Goal: Task Accomplishment & Management: Complete application form

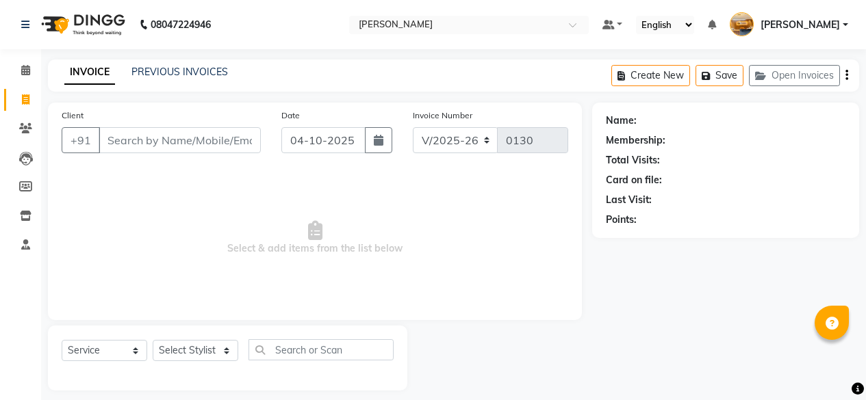
select select "7913"
select select "service"
type input "7891656129"
click at [218, 135] on span "Add Client" at bounding box center [225, 140] width 54 height 14
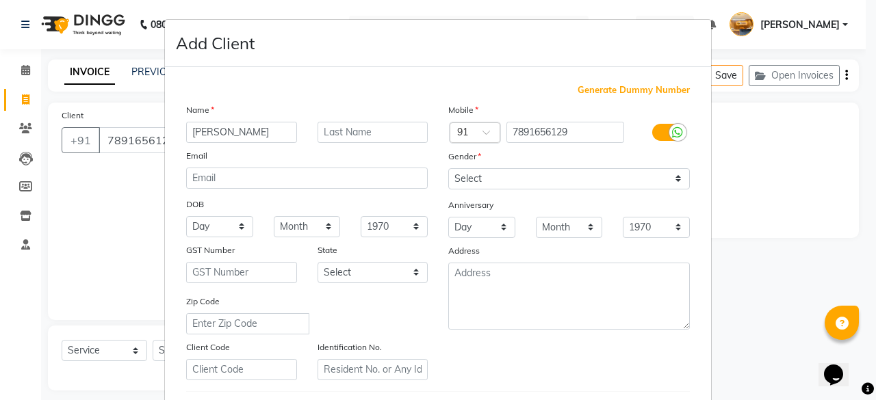
type input "[PERSON_NAME]"
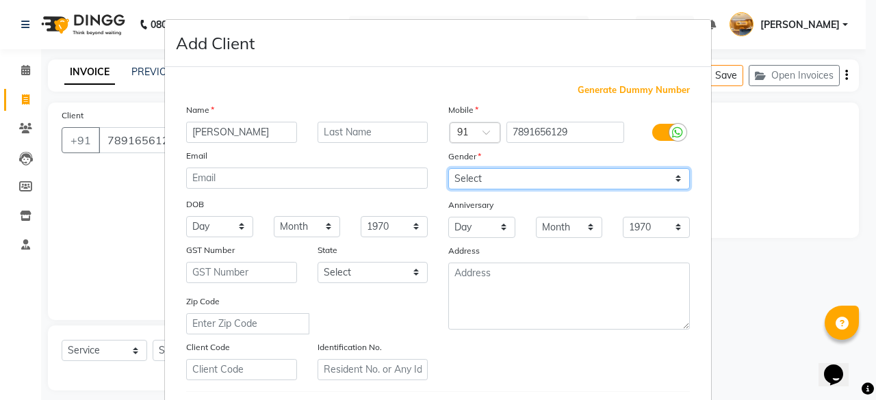
click at [491, 173] on select "Select [DEMOGRAPHIC_DATA] [DEMOGRAPHIC_DATA] Other Prefer Not To Say" at bounding box center [569, 178] width 242 height 21
select select "[DEMOGRAPHIC_DATA]"
click at [448, 168] on select "Select [DEMOGRAPHIC_DATA] [DEMOGRAPHIC_DATA] Other Prefer Not To Say" at bounding box center [569, 178] width 242 height 21
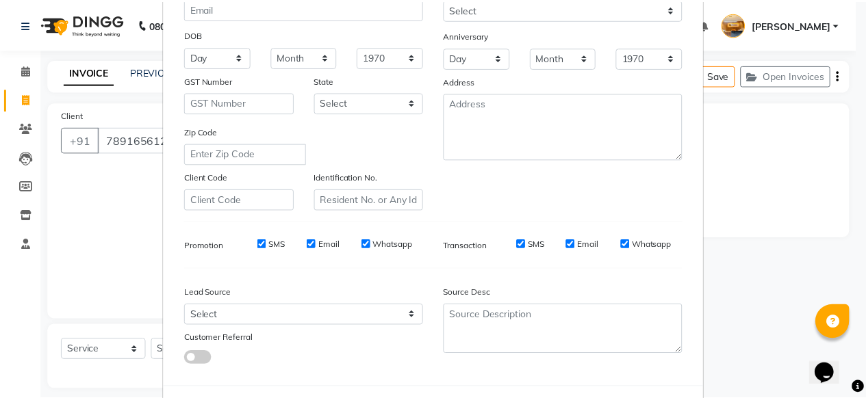
scroll to position [200, 0]
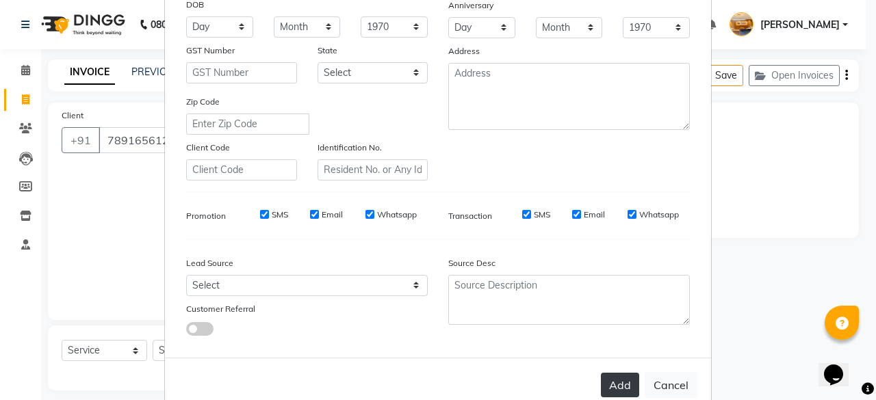
click at [620, 378] on button "Add" at bounding box center [620, 385] width 38 height 25
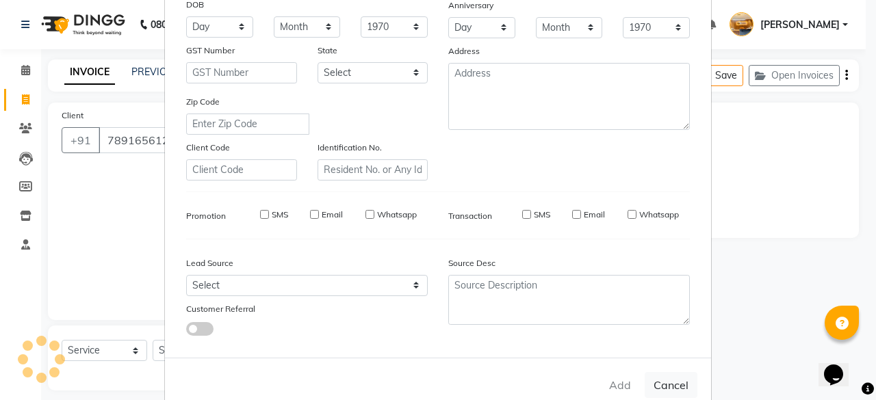
type input "78******29"
select select
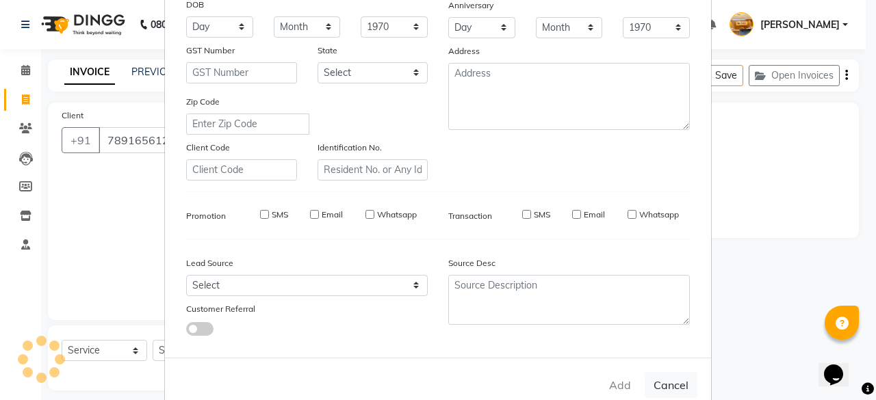
select select
checkbox input "false"
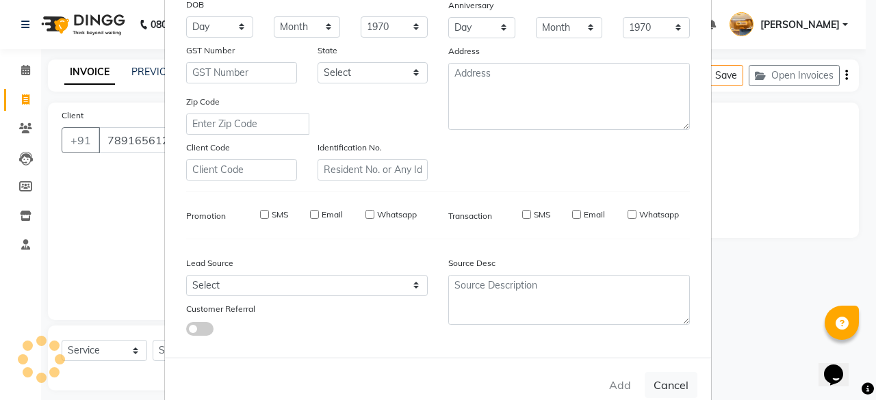
checkbox input "false"
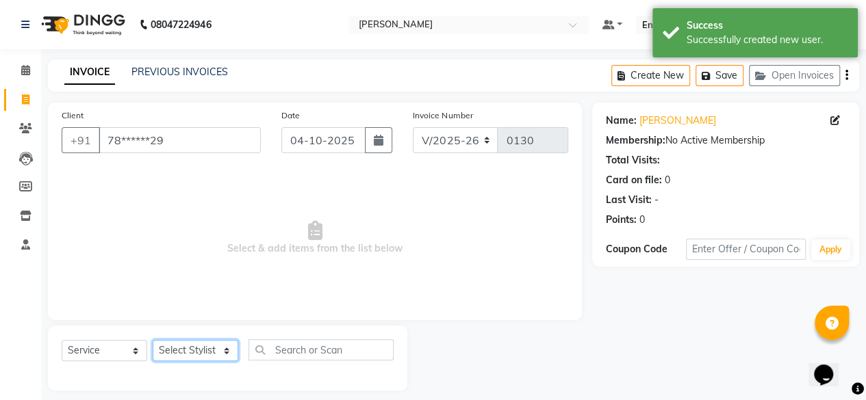
click at [200, 352] on select "Select Stylist [PERSON_NAME] manju [PERSON_NAME] ⁠[PERSON_NAME] MAM [PERSON_NAM…" at bounding box center [196, 350] width 86 height 21
select select "77362"
click at [153, 340] on select "Select Stylist [PERSON_NAME] manju [PERSON_NAME] ⁠[PERSON_NAME] MAM [PERSON_NAM…" at bounding box center [196, 350] width 86 height 21
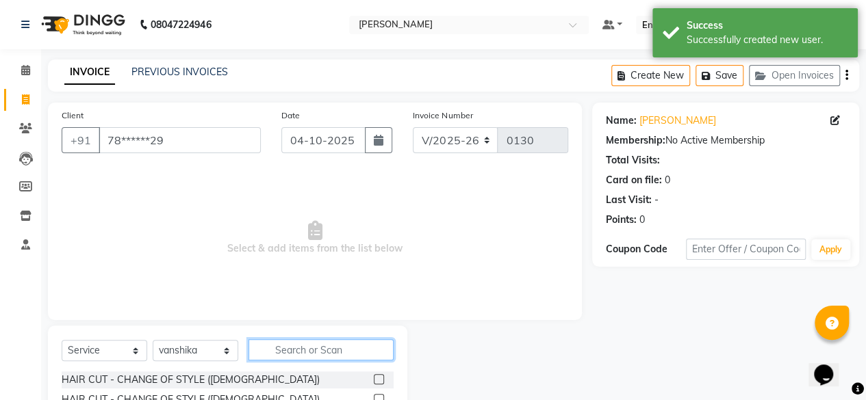
click at [307, 343] on input "text" at bounding box center [320, 349] width 145 height 21
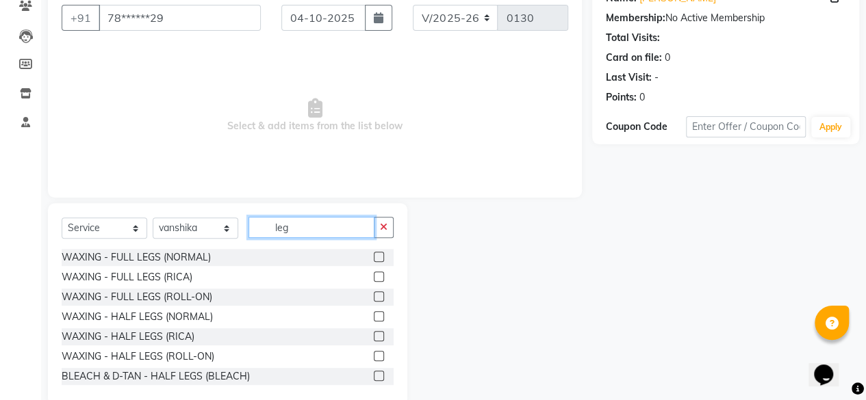
scroll to position [147, 0]
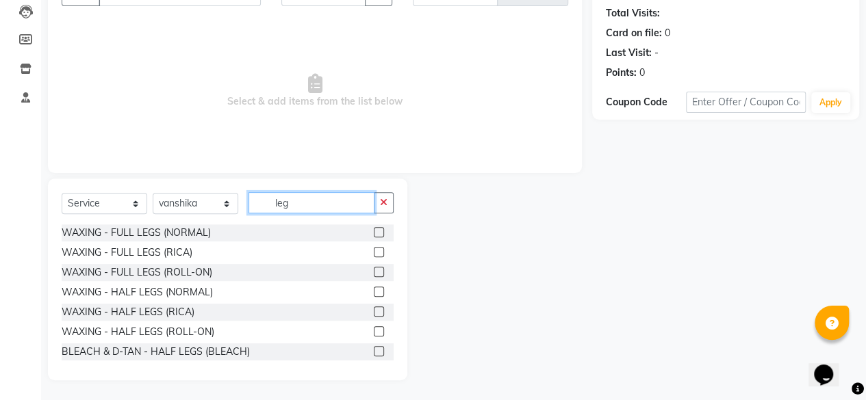
type input "leg"
click at [374, 228] on label at bounding box center [379, 232] width 10 height 10
click at [374, 229] on input "checkbox" at bounding box center [378, 233] width 9 height 9
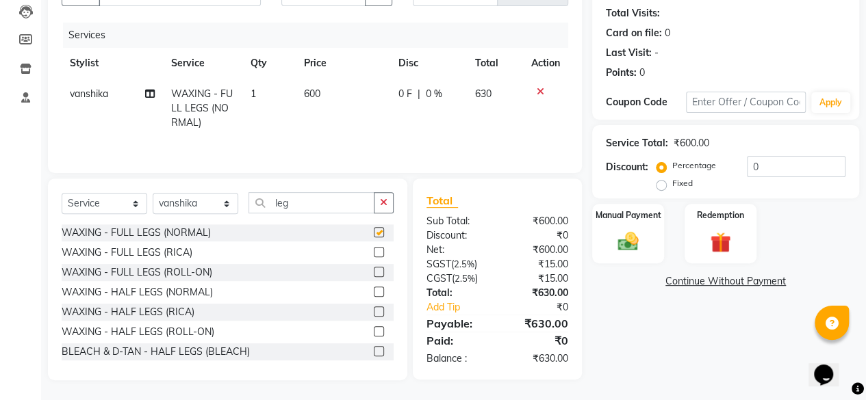
checkbox input "false"
click at [320, 88] on span "600" at bounding box center [312, 94] width 16 height 12
select select "77362"
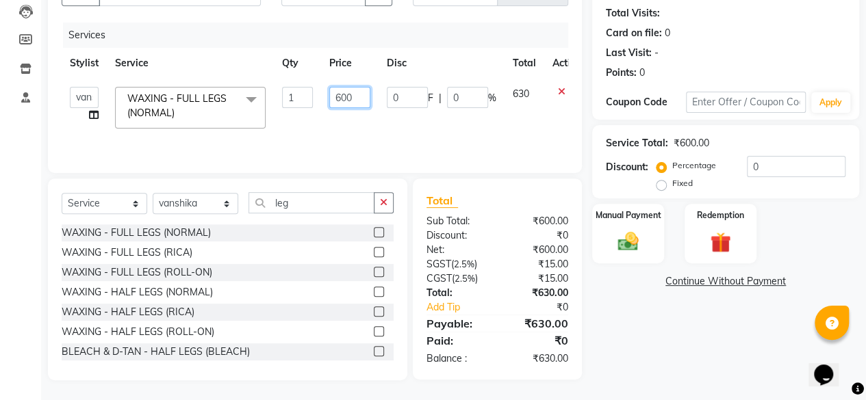
click at [359, 97] on input "600" at bounding box center [349, 97] width 41 height 21
type input "6"
type input "500"
click at [674, 349] on div "Name: [PERSON_NAME] Membership: No Active Membership Total Visits: Card on file…" at bounding box center [730, 168] width 277 height 425
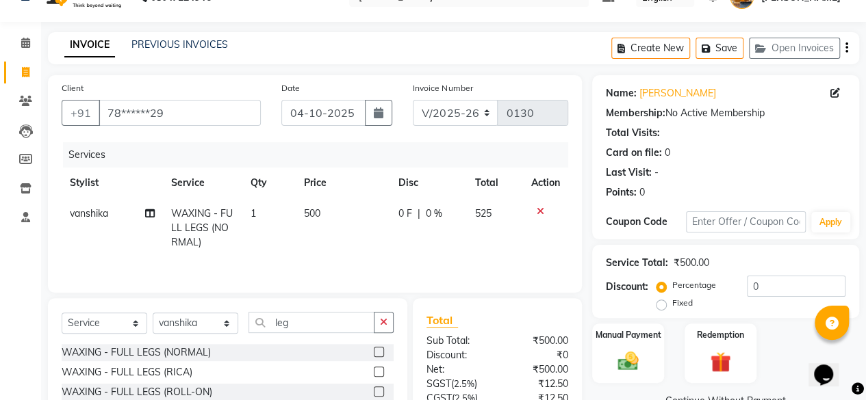
scroll to position [0, 0]
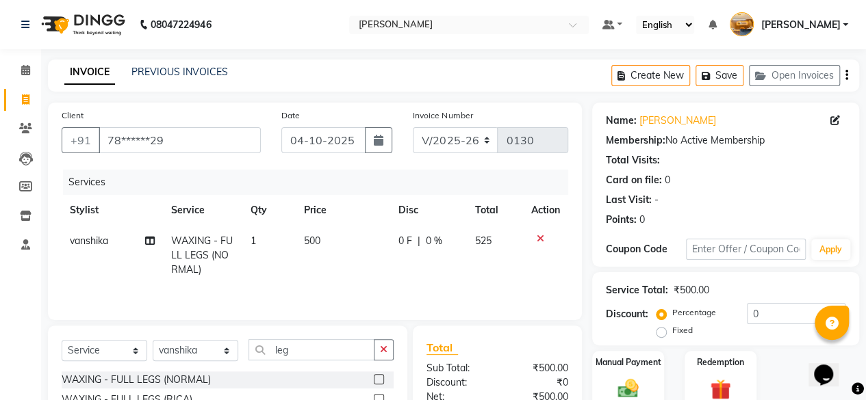
click at [847, 76] on icon "button" at bounding box center [846, 75] width 3 height 1
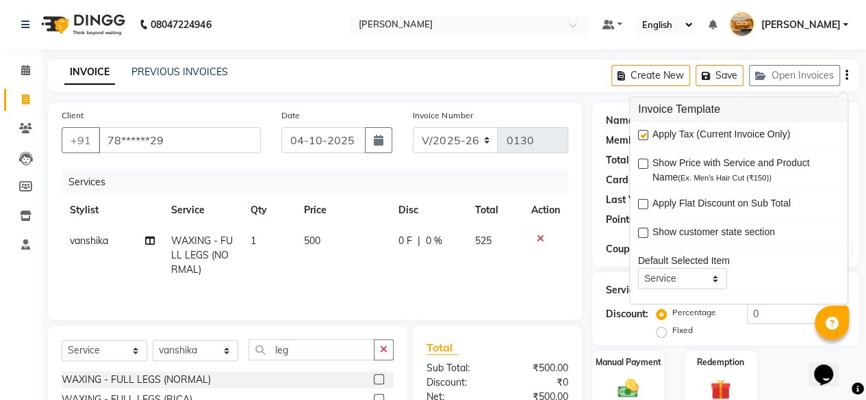
click at [643, 135] on label at bounding box center [643, 136] width 10 height 10
click at [643, 135] on input "checkbox" at bounding box center [642, 136] width 9 height 9
checkbox input "false"
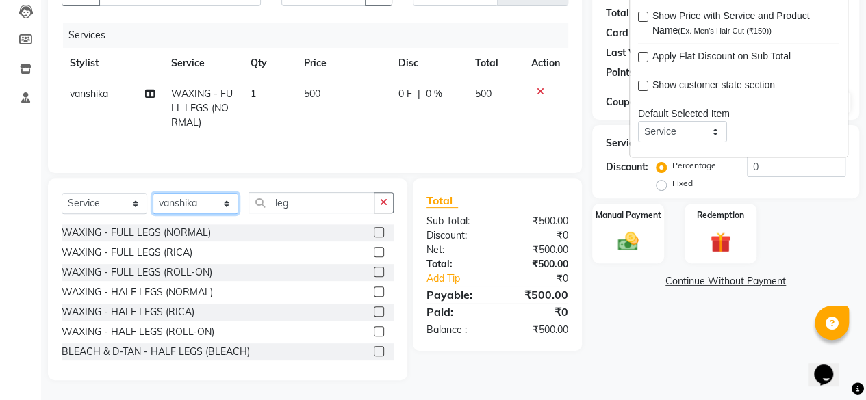
click at [220, 207] on select "Select Stylist [PERSON_NAME] manju [PERSON_NAME] ⁠[PERSON_NAME] MAM [PERSON_NAM…" at bounding box center [196, 203] width 86 height 21
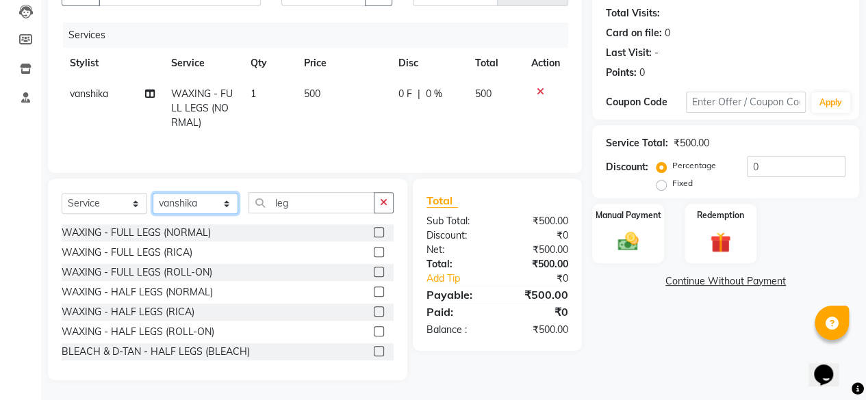
select select "82926"
click at [153, 193] on select "Select Stylist [PERSON_NAME] manju [PERSON_NAME] ⁠[PERSON_NAME] MAM [PERSON_NAM…" at bounding box center [196, 203] width 86 height 21
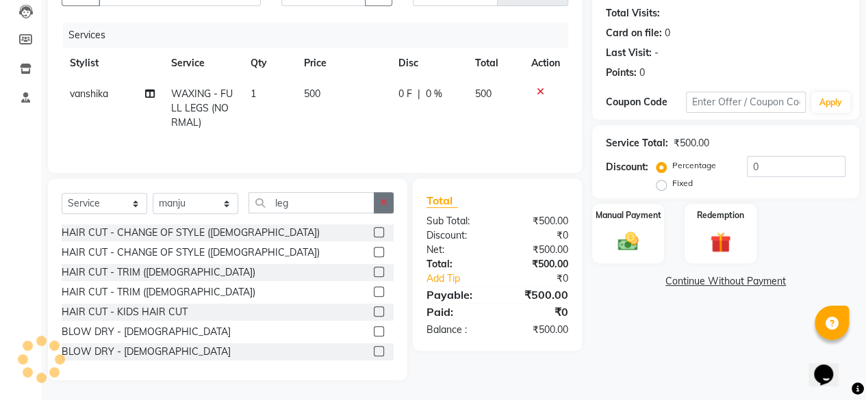
click at [385, 200] on icon "button" at bounding box center [384, 203] width 8 height 10
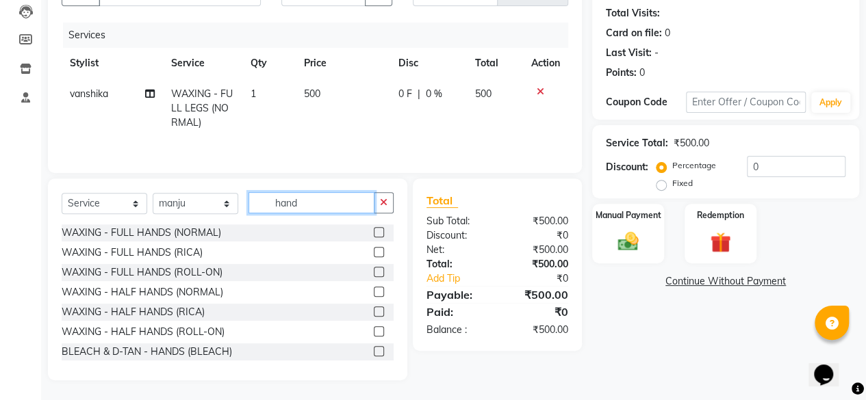
type input "hand"
click at [374, 228] on label at bounding box center [379, 232] width 10 height 10
click at [374, 229] on input "checkbox" at bounding box center [378, 233] width 9 height 9
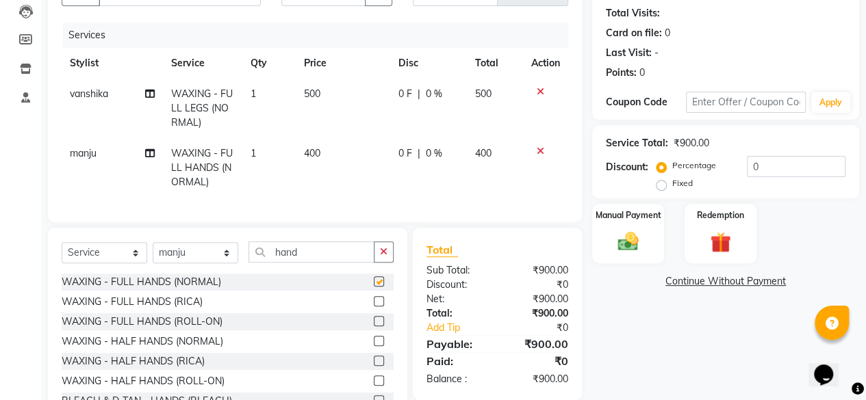
checkbox input "false"
click at [220, 264] on select "Select Stylist [PERSON_NAME] manju [PERSON_NAME] ⁠[PERSON_NAME] MAM [PERSON_NAM…" at bounding box center [196, 252] width 86 height 21
click at [361, 263] on input "hand" at bounding box center [311, 252] width 126 height 21
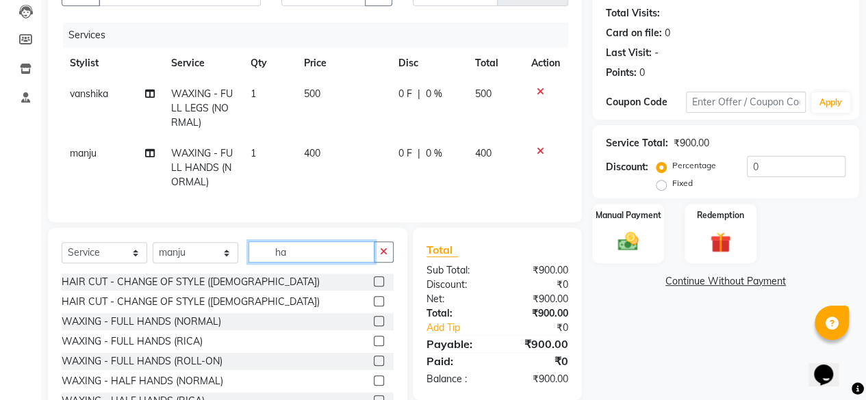
type input "h"
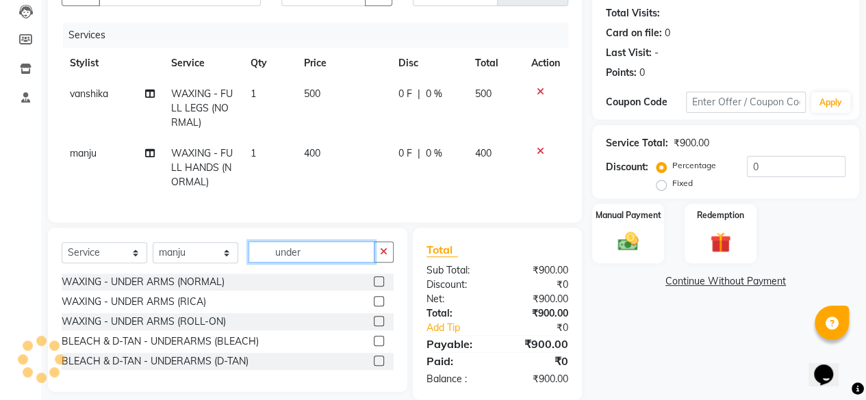
type input "under"
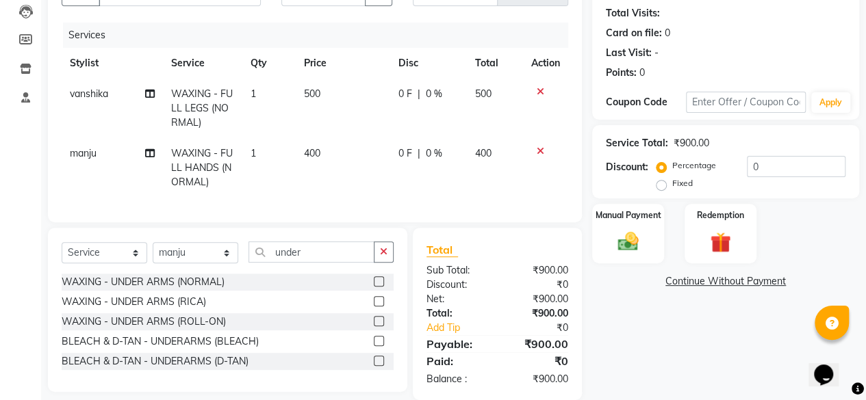
click at [376, 287] on label at bounding box center [379, 282] width 10 height 10
click at [376, 287] on input "checkbox" at bounding box center [378, 282] width 9 height 9
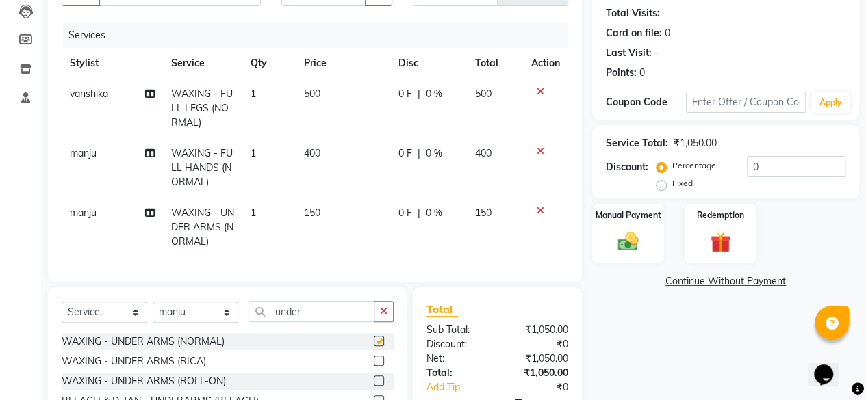
checkbox input "false"
click at [218, 322] on select "Select Stylist [PERSON_NAME] manju [PERSON_NAME] ⁠[PERSON_NAME] MAM [PERSON_NAM…" at bounding box center [196, 312] width 86 height 21
select select "77362"
click at [153, 312] on select "Select Stylist [PERSON_NAME] manju [PERSON_NAME] ⁠[PERSON_NAME] MAM [PERSON_NAM…" at bounding box center [196, 312] width 86 height 21
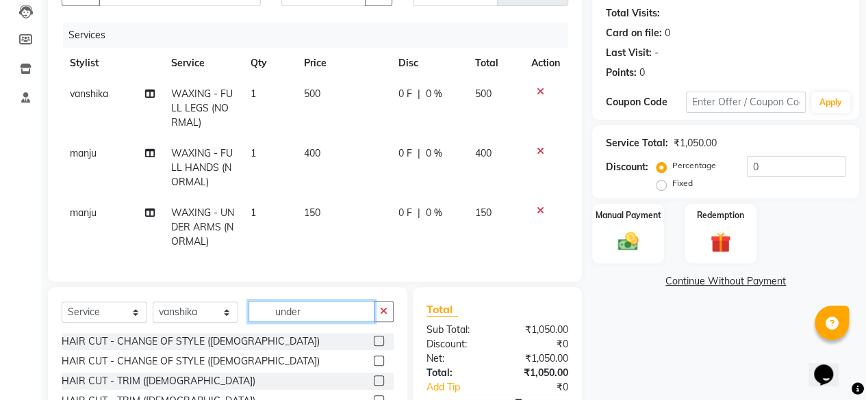
click at [352, 322] on input "under" at bounding box center [311, 311] width 126 height 21
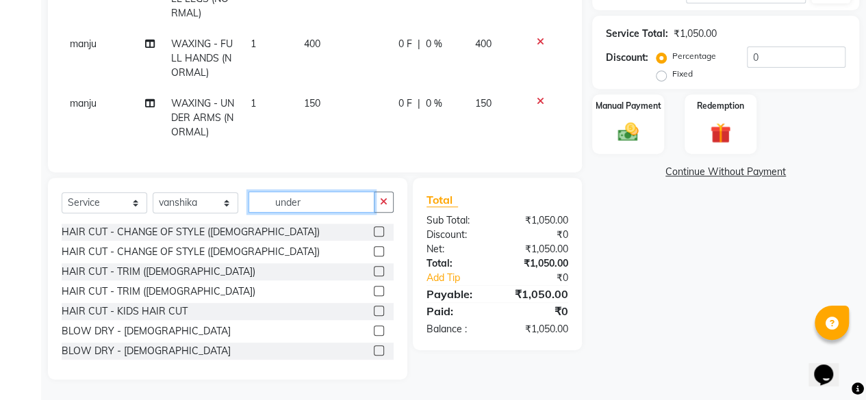
scroll to position [266, 0]
click at [385, 202] on icon "button" at bounding box center [384, 202] width 8 height 10
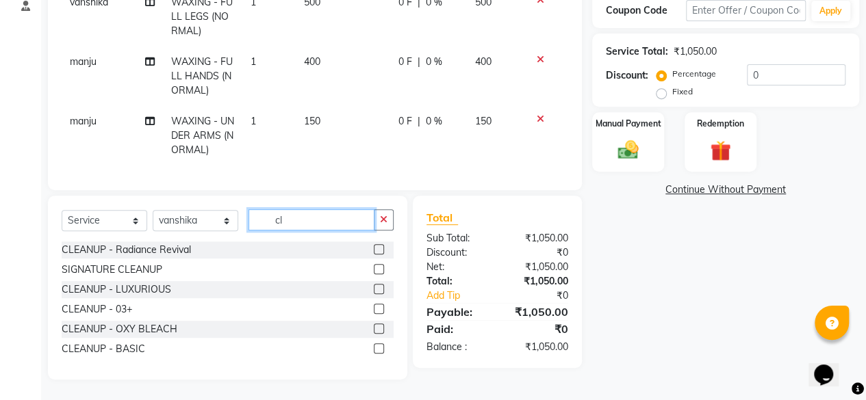
scroll to position [248, 0]
type input "clea"
click at [375, 346] on label at bounding box center [379, 349] width 10 height 10
click at [375, 346] on input "checkbox" at bounding box center [378, 349] width 9 height 9
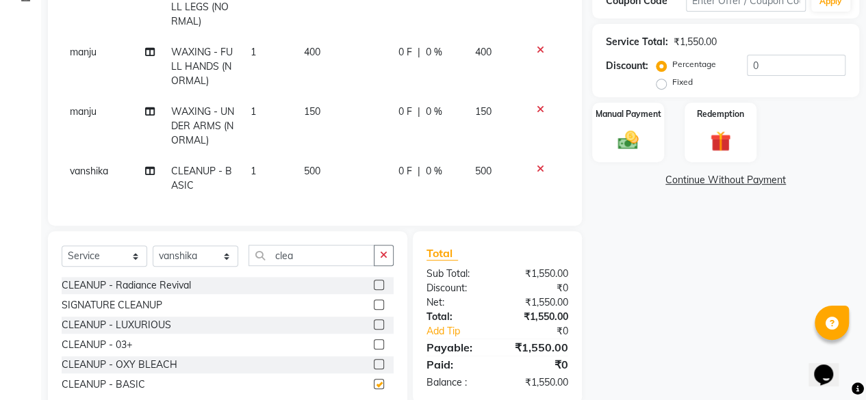
checkbox input "false"
click at [329, 173] on td "500" at bounding box center [343, 178] width 94 height 45
select select "77362"
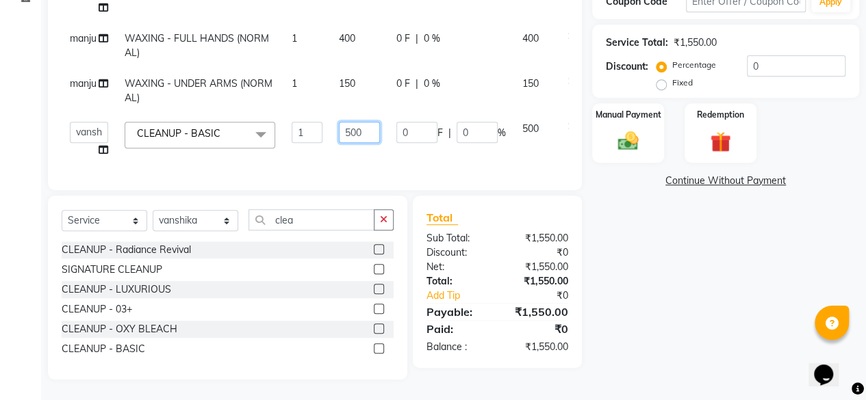
click at [371, 124] on input "500" at bounding box center [359, 132] width 41 height 21
type input "5"
type input "1100"
click at [623, 244] on div "Name: [PERSON_NAME] Membership: No Active Membership Total Visits: Card on file…" at bounding box center [730, 117] width 277 height 525
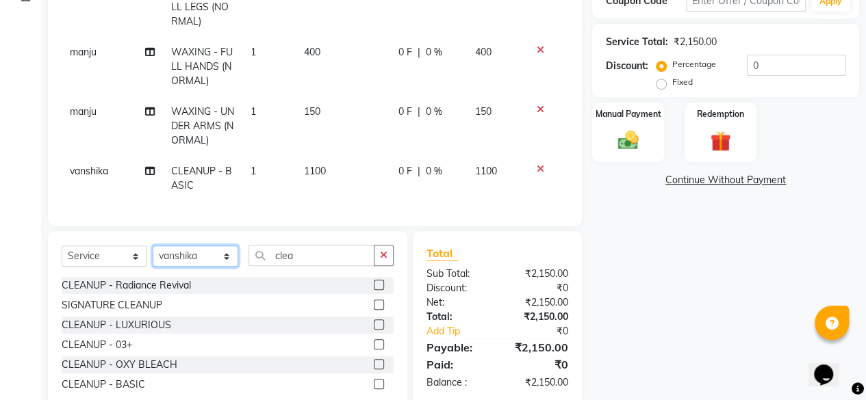
click at [216, 266] on select "Select Stylist [PERSON_NAME] manju [PERSON_NAME] ⁠[PERSON_NAME] MAM [PERSON_NAM…" at bounding box center [196, 256] width 86 height 21
select select "82930"
click at [153, 256] on select "Select Stylist [PERSON_NAME] manju [PERSON_NAME] ⁠[PERSON_NAME] MAM [PERSON_NAM…" at bounding box center [196, 256] width 86 height 21
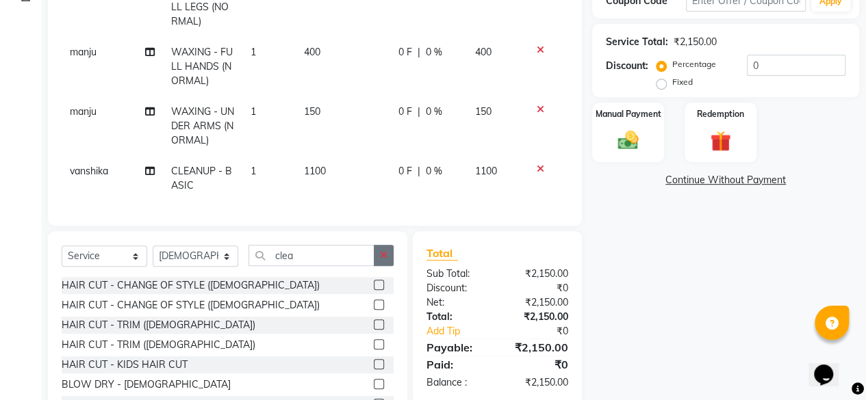
click at [387, 260] on icon "button" at bounding box center [384, 256] width 8 height 10
click at [348, 262] on input "text" at bounding box center [320, 255] width 145 height 21
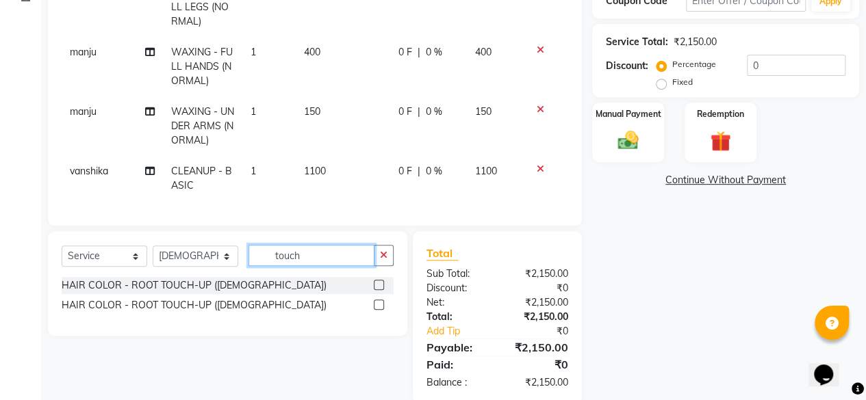
type input "touch"
click at [378, 290] on label at bounding box center [379, 285] width 10 height 10
click at [378, 290] on input "checkbox" at bounding box center [378, 285] width 9 height 9
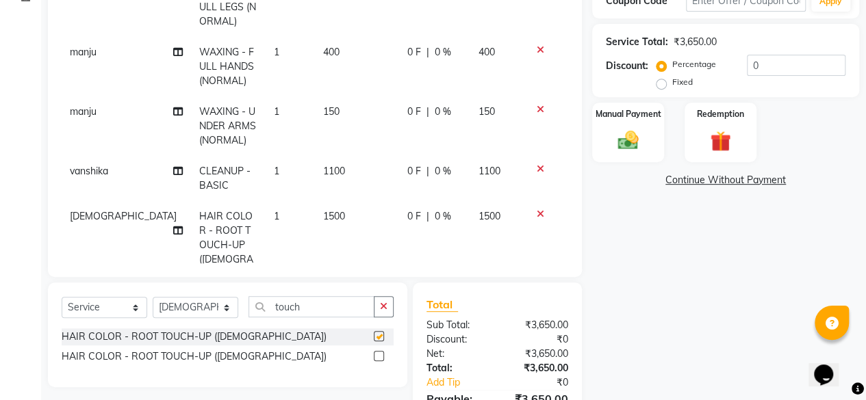
checkbox input "false"
click at [326, 214] on td "1500" at bounding box center [357, 252] width 84 height 103
select select "82930"
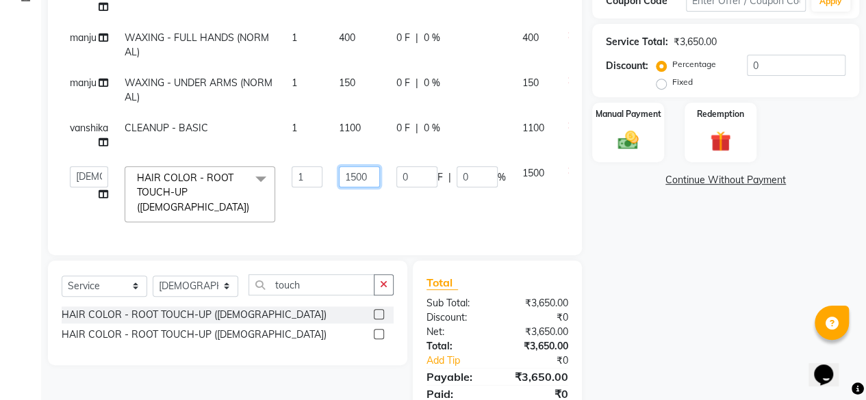
click at [377, 175] on input "1500" at bounding box center [359, 176] width 41 height 21
type input "1"
type input "900"
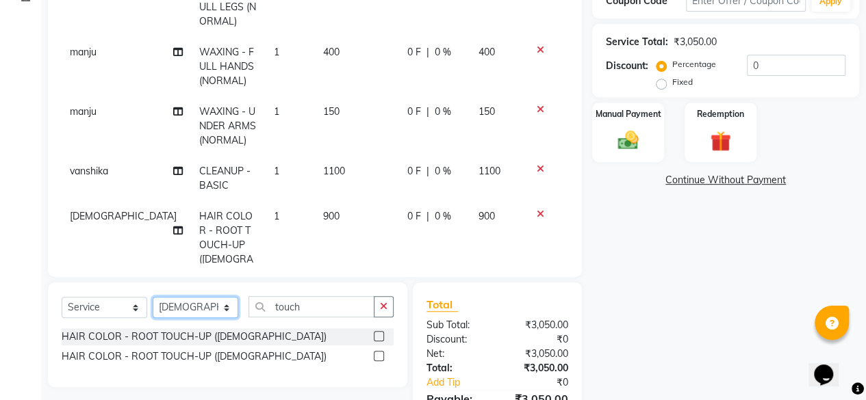
click at [227, 278] on div "Client +91 78******29 Date [DATE] Invoice Number V/2025 V/[PHONE_NUMBER] Servic…" at bounding box center [315, 154] width 554 height 601
select select "82926"
click at [153, 297] on select "Select Stylist [PERSON_NAME] manju [PERSON_NAME] ⁠[PERSON_NAME] MAM [PERSON_NAM…" at bounding box center [196, 307] width 86 height 21
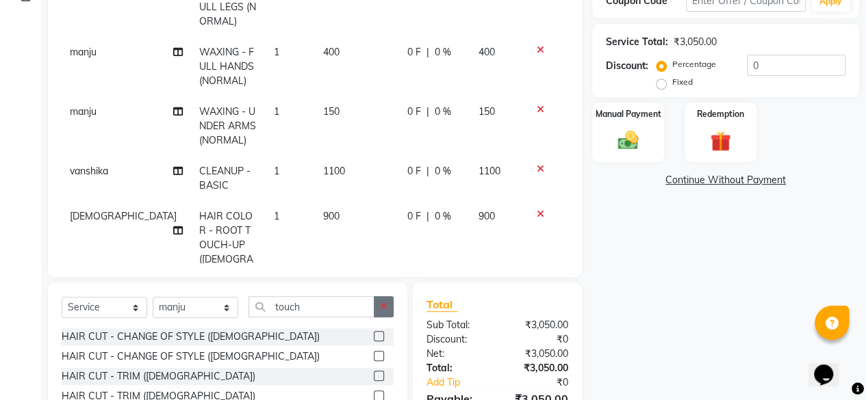
click at [382, 308] on icon "button" at bounding box center [384, 307] width 8 height 10
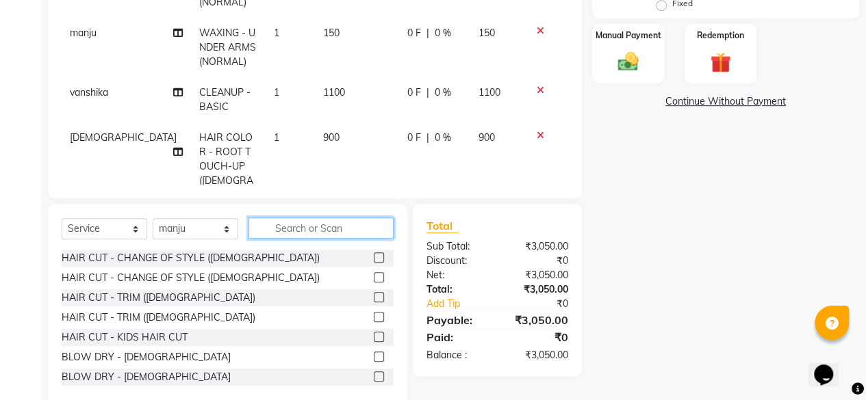
scroll to position [327, 0]
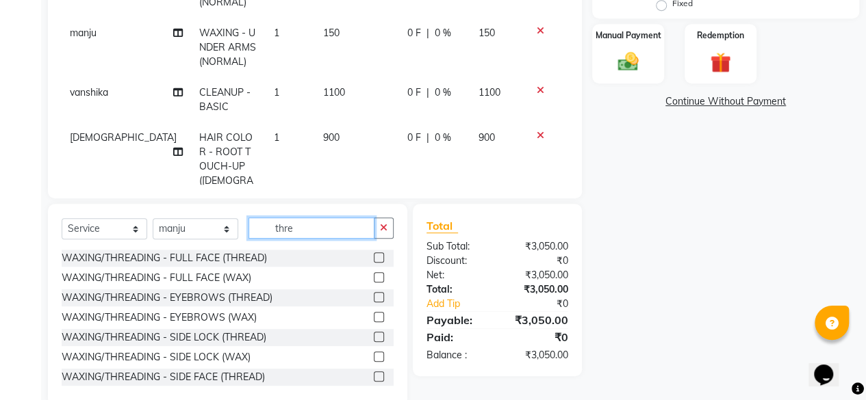
type input "thre"
click at [374, 295] on label at bounding box center [379, 297] width 10 height 10
click at [374, 295] on input "checkbox" at bounding box center [378, 298] width 9 height 9
click at [374, 295] on label at bounding box center [379, 297] width 10 height 10
click at [374, 295] on input "checkbox" at bounding box center [378, 298] width 9 height 9
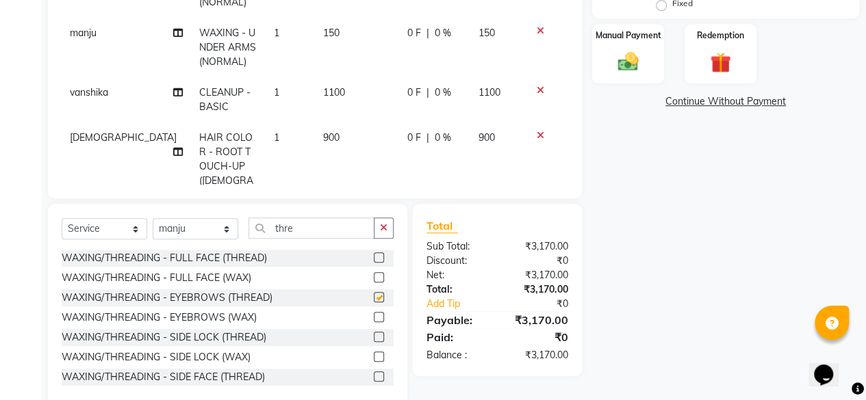
checkbox input "false"
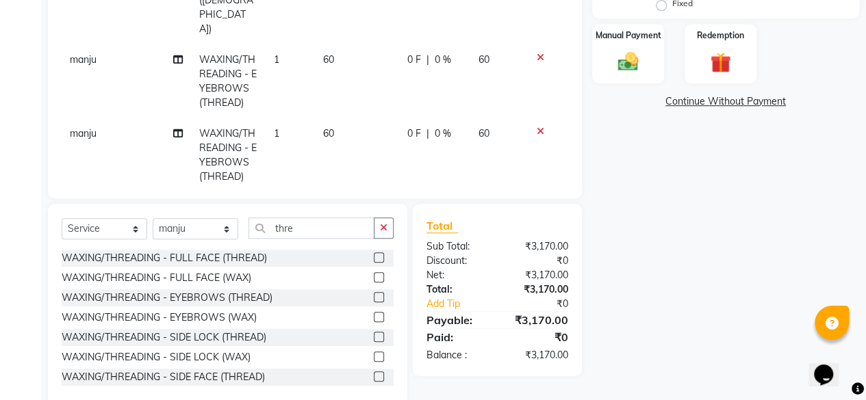
click at [537, 127] on icon at bounding box center [541, 132] width 8 height 10
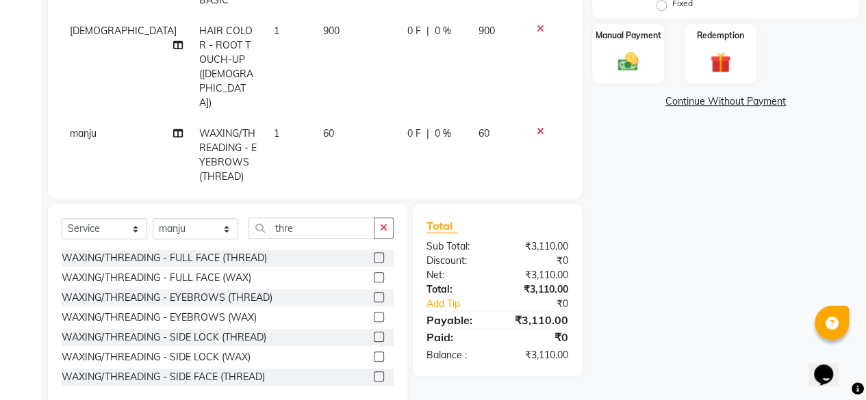
click at [315, 118] on td "60" at bounding box center [357, 155] width 84 height 74
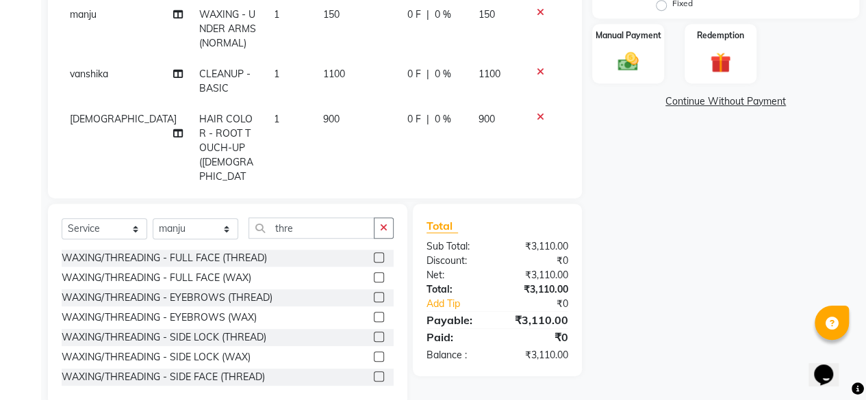
select select "82926"
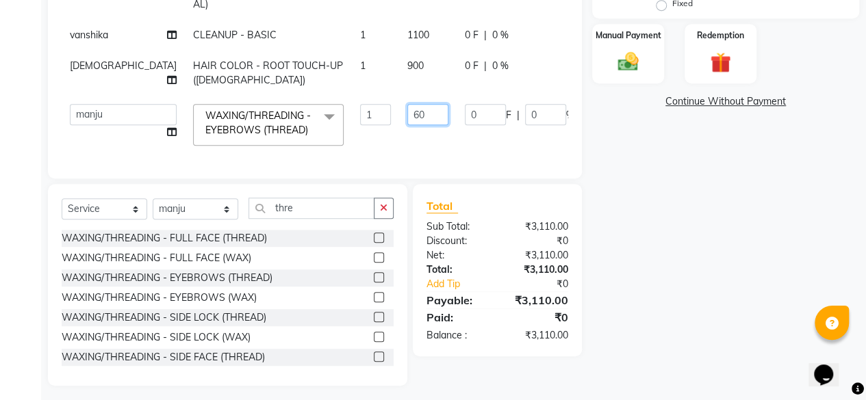
click at [407, 122] on input "60" at bounding box center [427, 114] width 41 height 21
type input "6"
type input "50"
click at [673, 315] on div "Name: [PERSON_NAME] Membership: No Active Membership Total Visits: Card on file…" at bounding box center [730, 81] width 277 height 611
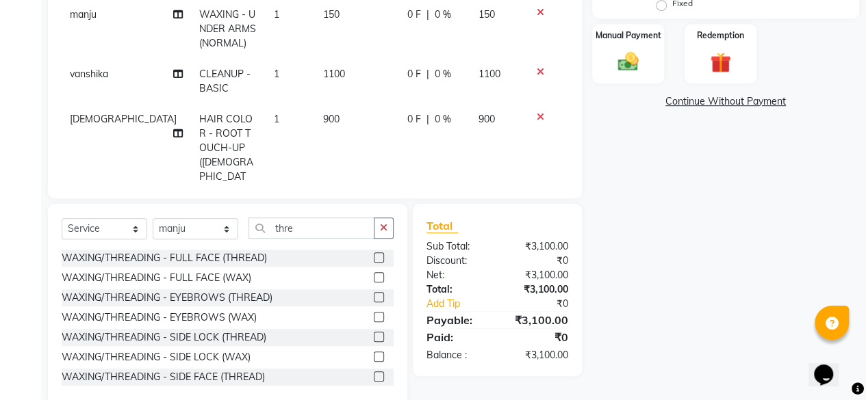
click at [684, 269] on div "Name: [PERSON_NAME] Membership: No Active Membership Total Visits: Card on file…" at bounding box center [730, 91] width 277 height 630
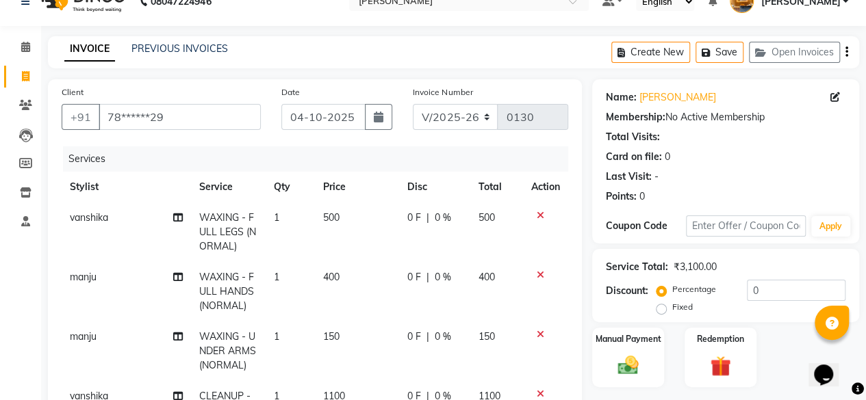
scroll to position [0, 0]
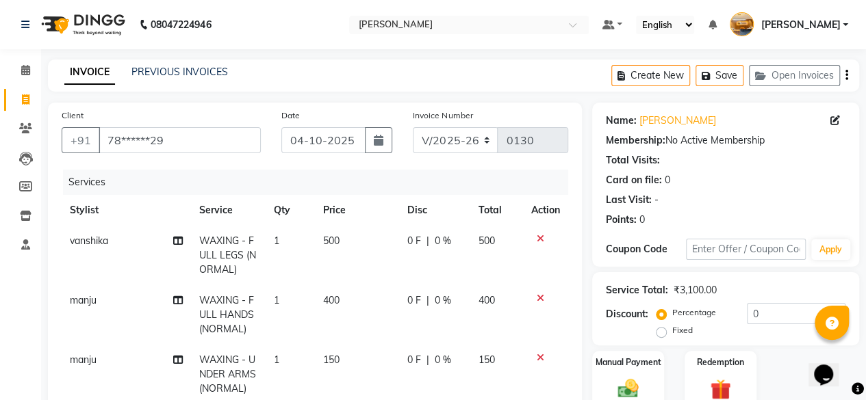
click at [846, 76] on icon "button" at bounding box center [846, 75] width 3 height 1
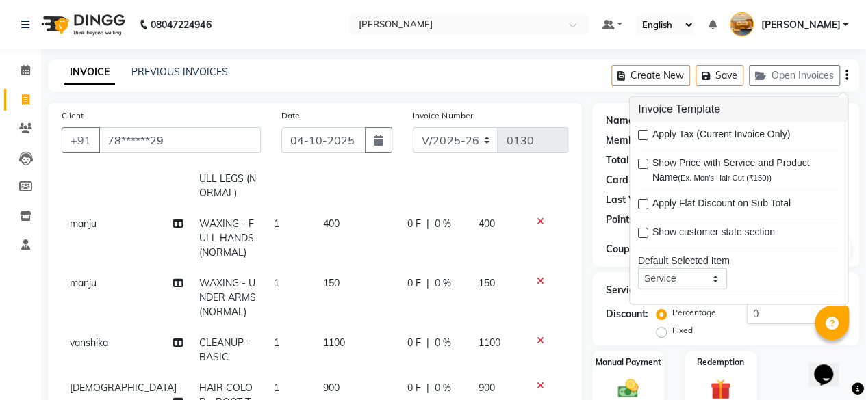
scroll to position [78, 0]
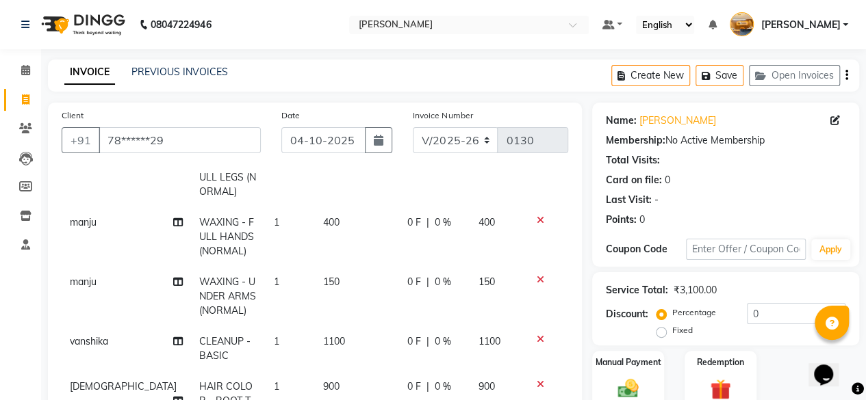
click at [435, 222] on span "0 %" at bounding box center [443, 223] width 16 height 14
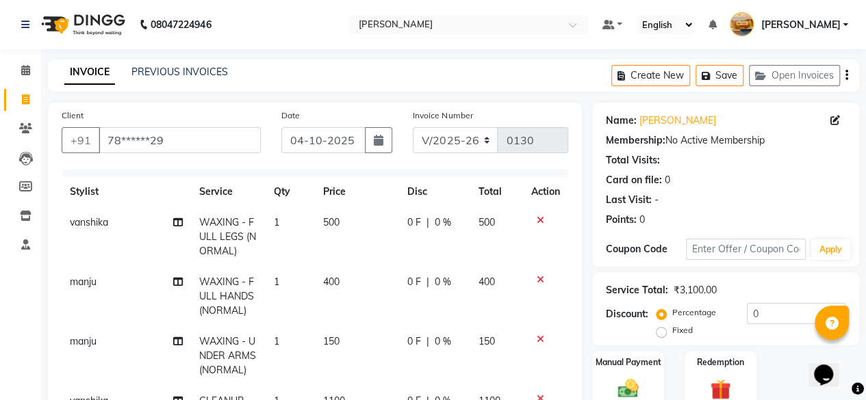
select select "82926"
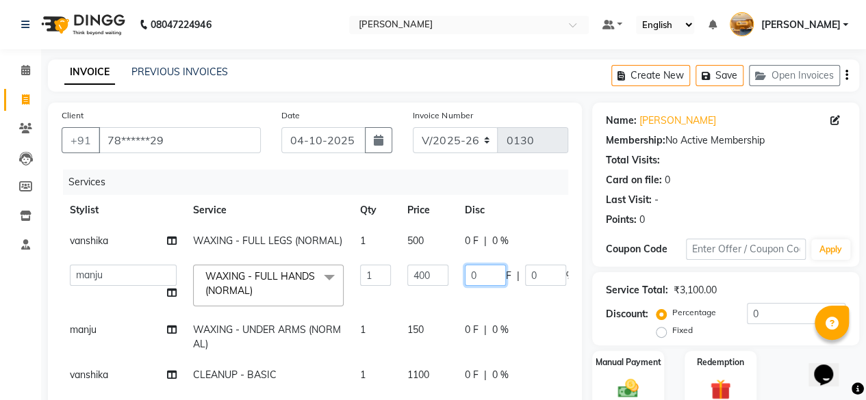
click at [465, 266] on input "0" at bounding box center [485, 275] width 41 height 21
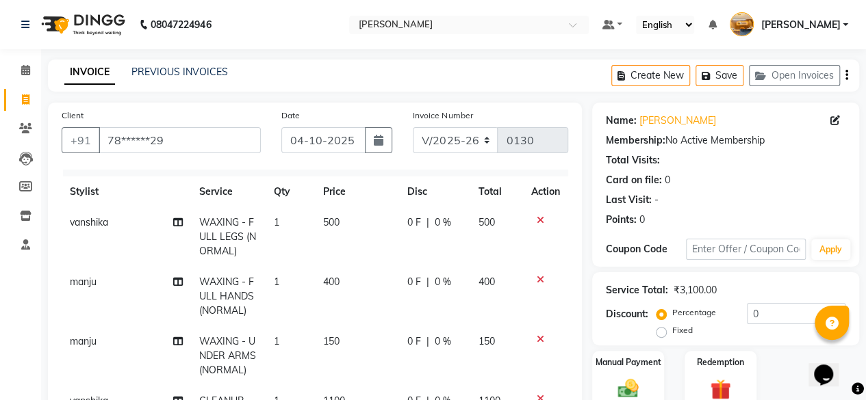
click at [437, 216] on div "0 F | 0 %" at bounding box center [434, 223] width 55 height 14
select select "77362"
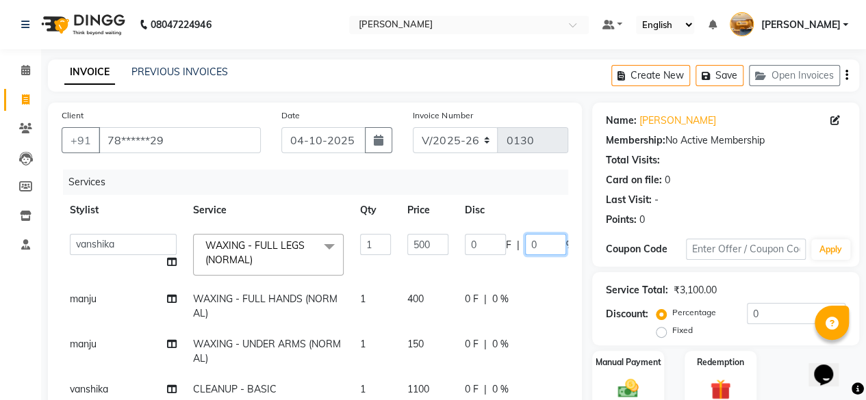
click at [525, 234] on input "0" at bounding box center [545, 244] width 41 height 21
type input "20"
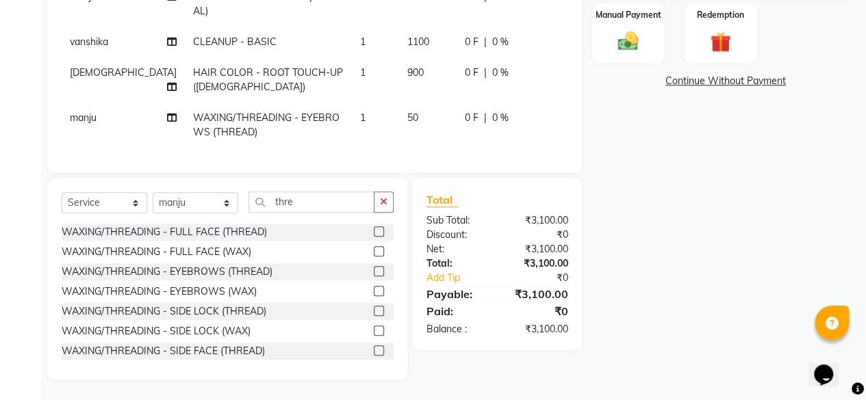
click at [700, 268] on div "Name: [PERSON_NAME] Membership: No Active Membership Total Visits: Card on file…" at bounding box center [730, 67] width 277 height 625
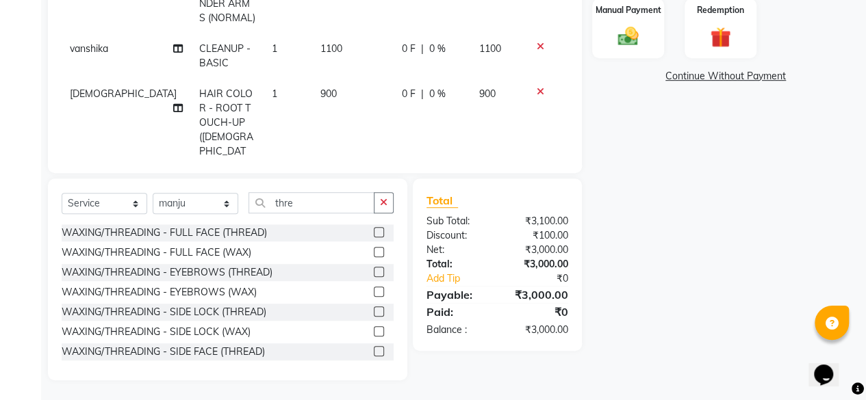
click at [701, 276] on div "Name: [PERSON_NAME] Membership: No Active Membership Total Visits: Card on file…" at bounding box center [730, 65] width 277 height 630
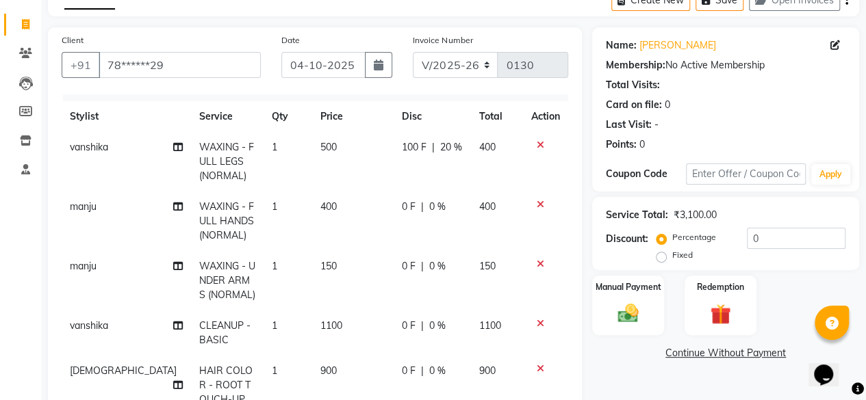
scroll to position [75, 0]
click at [444, 208] on div "0 F | 0 %" at bounding box center [432, 208] width 61 height 14
select select "82926"
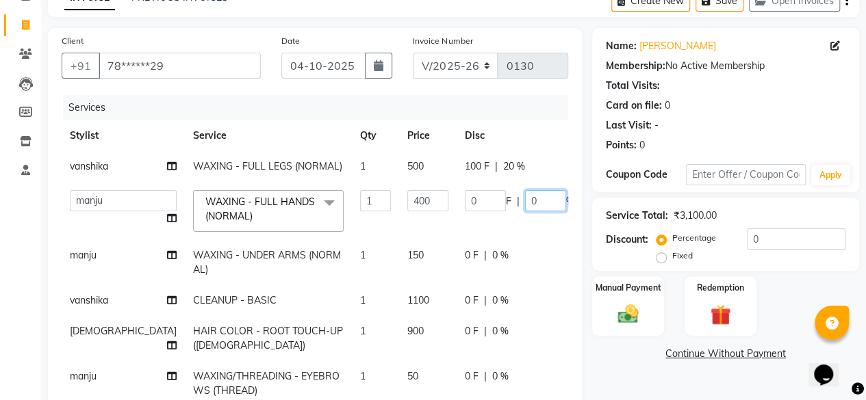
click at [525, 196] on input "0" at bounding box center [545, 200] width 41 height 21
type input "20"
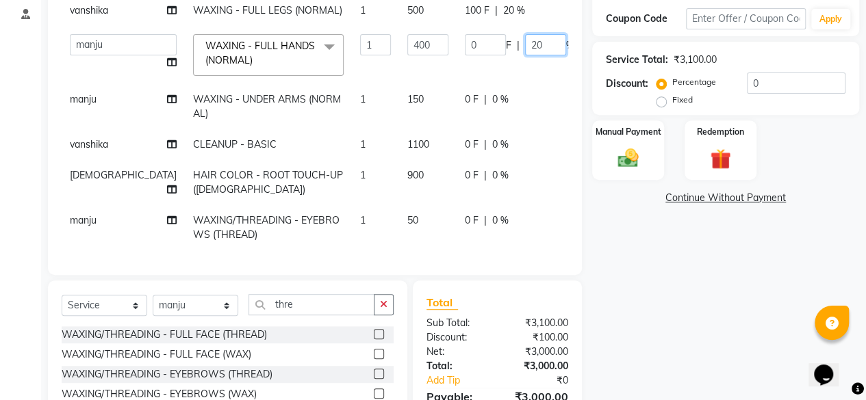
scroll to position [297, 0]
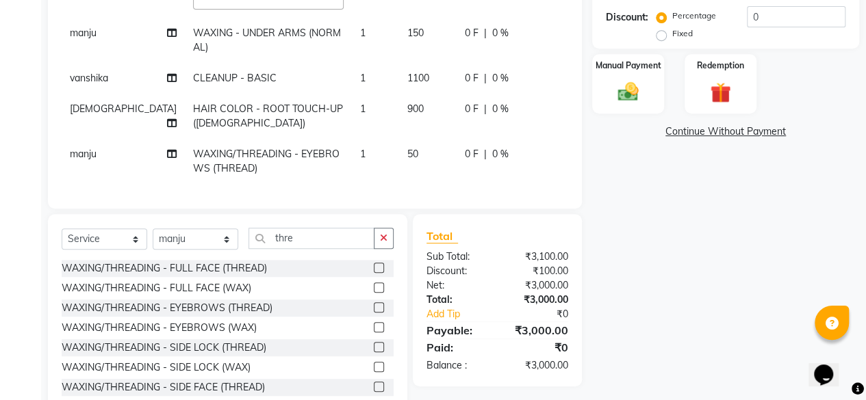
click at [711, 298] on div "Name: [PERSON_NAME] Membership: No Active Membership Total Visits: Card on file…" at bounding box center [730, 111] width 277 height 611
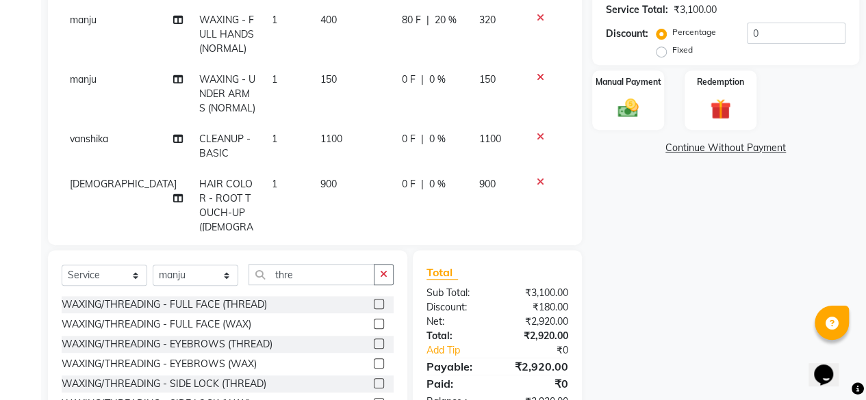
scroll to position [277, 0]
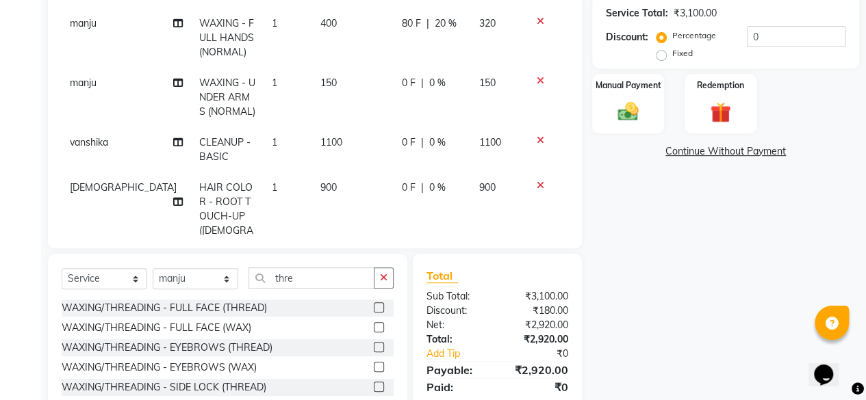
click at [437, 84] on div "0 F | 0 %" at bounding box center [432, 83] width 61 height 14
select select "82926"
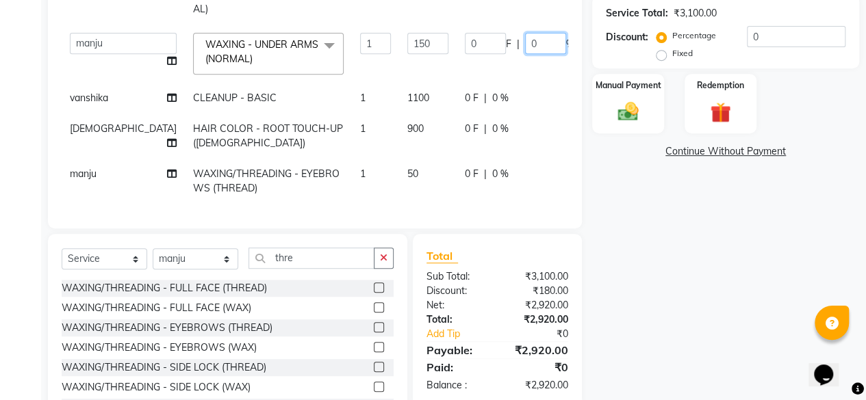
click at [525, 54] on input "0" at bounding box center [545, 43] width 41 height 21
type input "20"
click at [691, 285] on div "Name: [PERSON_NAME] Membership: No Active Membership Total Visits: Card on file…" at bounding box center [730, 130] width 277 height 611
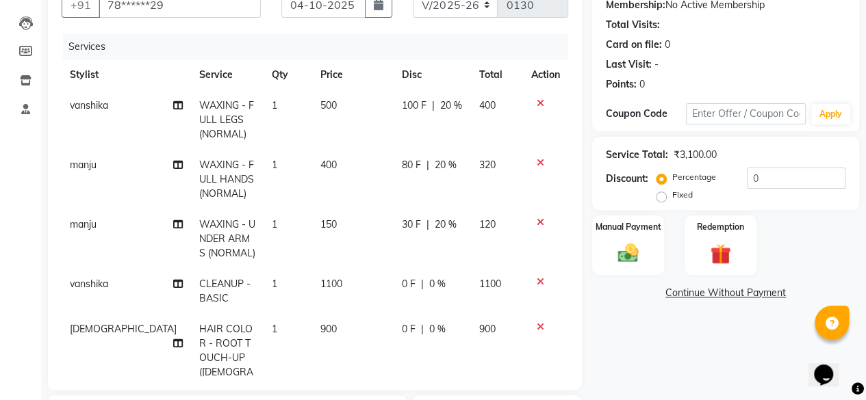
scroll to position [0, 0]
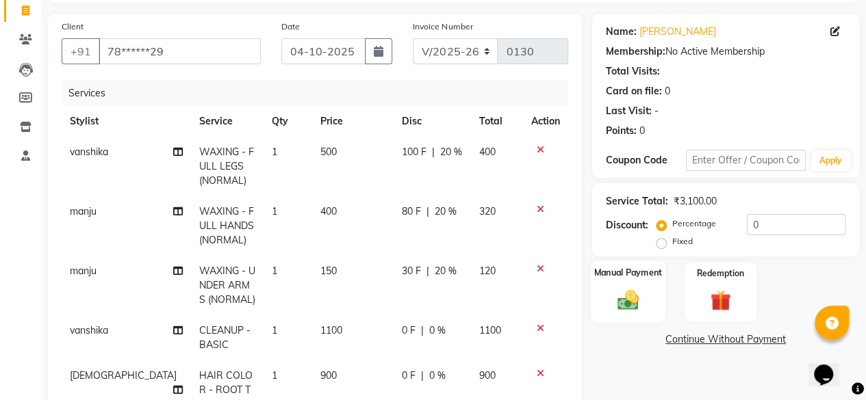
click at [641, 300] on img at bounding box center [628, 299] width 35 height 25
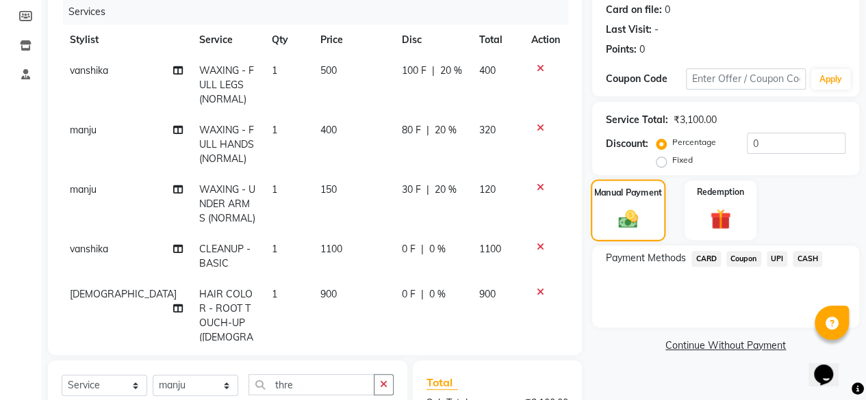
scroll to position [179, 0]
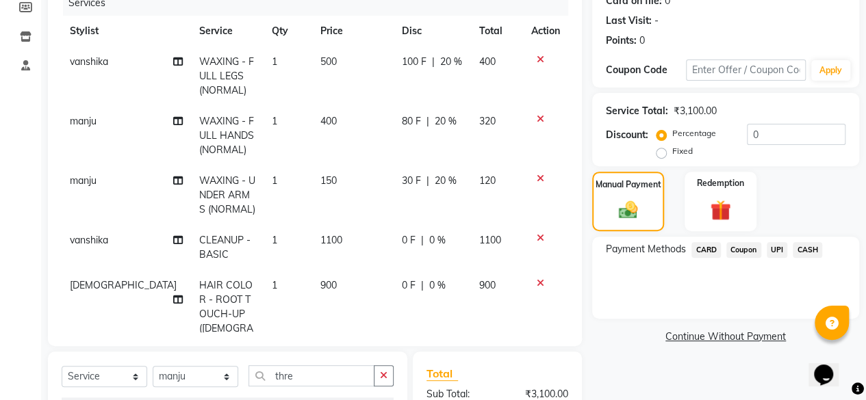
click at [776, 251] on span "UPI" at bounding box center [777, 250] width 21 height 16
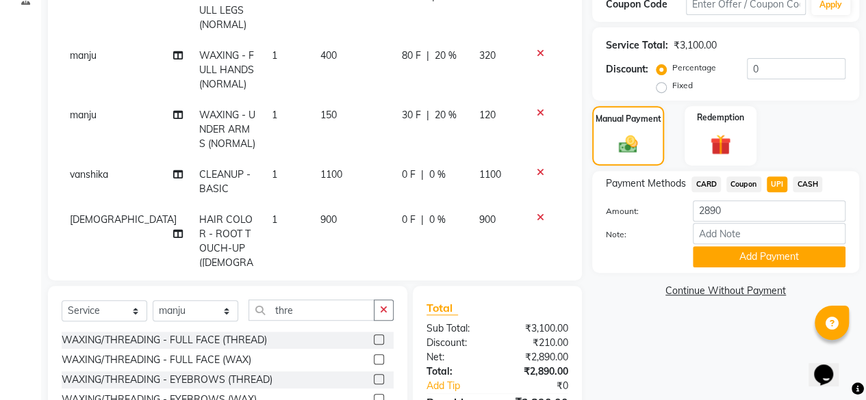
scroll to position [253, 0]
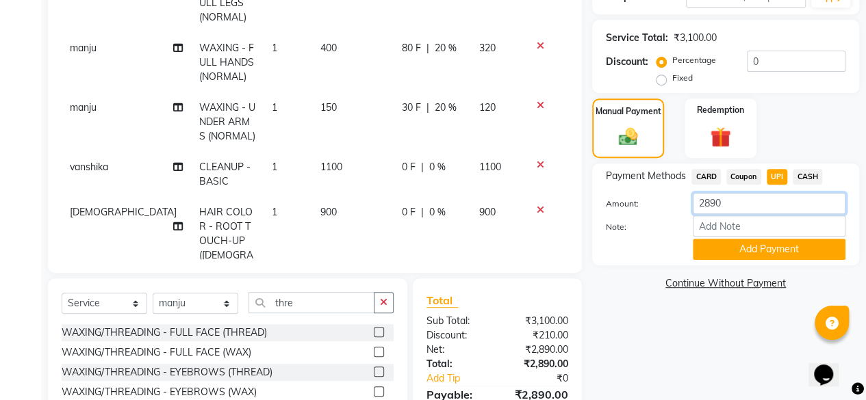
click at [762, 204] on input "2890" at bounding box center [769, 203] width 153 height 21
type input "2850"
click at [783, 249] on button "Add Payment" at bounding box center [769, 249] width 153 height 21
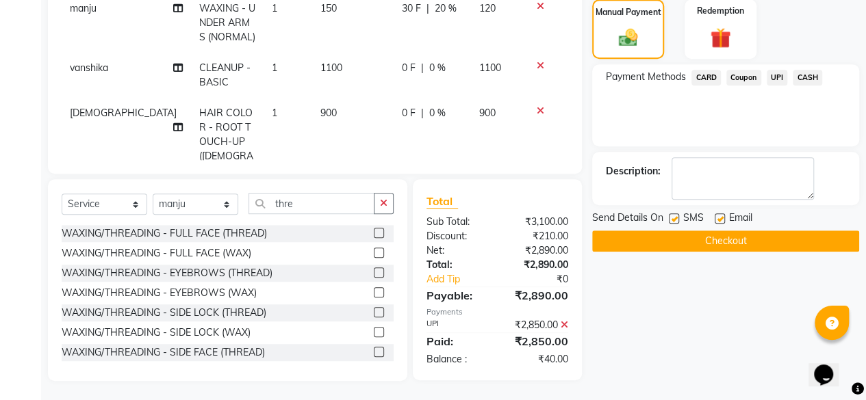
scroll to position [352, 0]
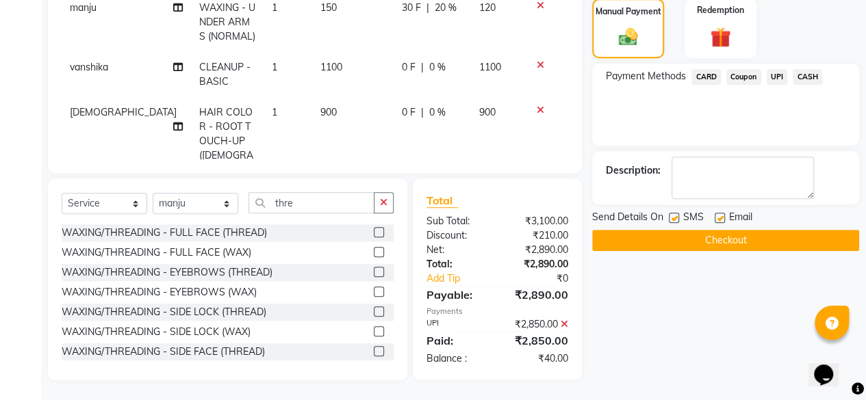
click at [801, 242] on button "Checkout" at bounding box center [725, 240] width 267 height 21
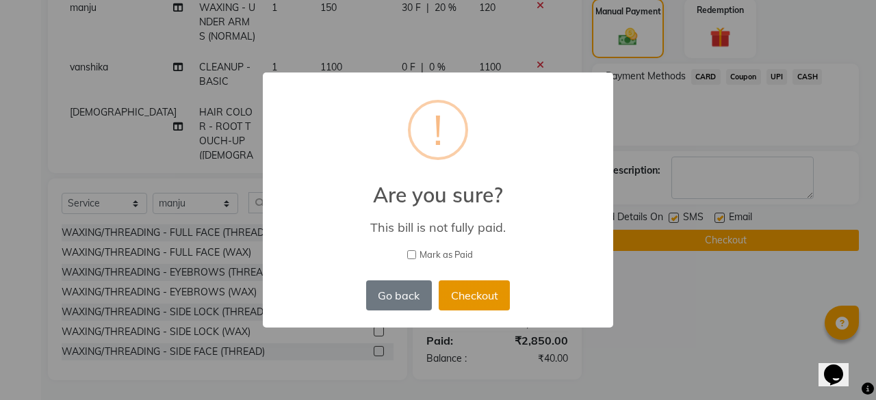
click at [506, 292] on button "Checkout" at bounding box center [474, 296] width 71 height 30
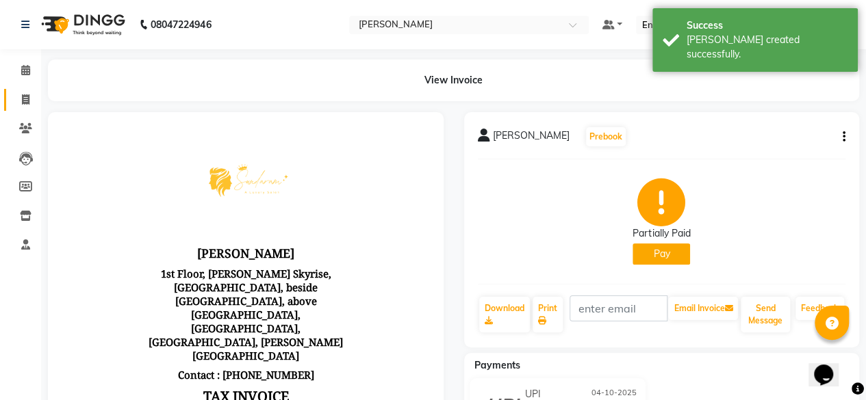
click at [16, 101] on span at bounding box center [26, 100] width 24 height 16
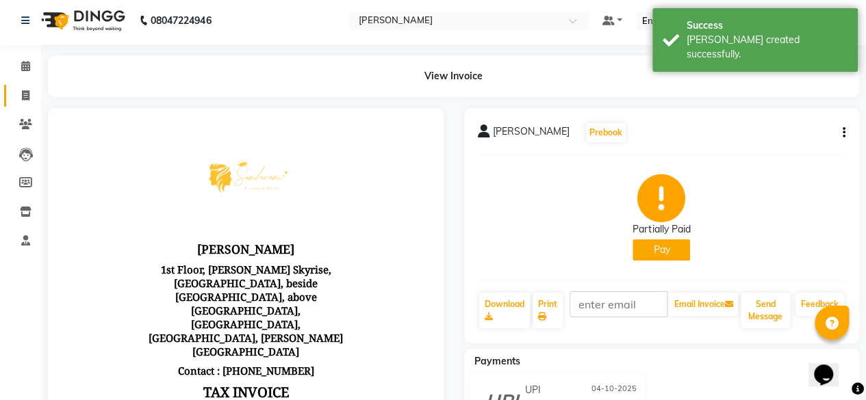
scroll to position [10, 0]
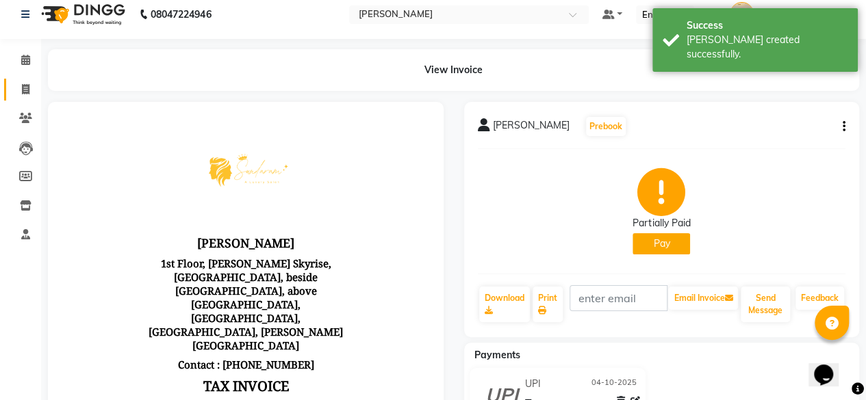
select select "service"
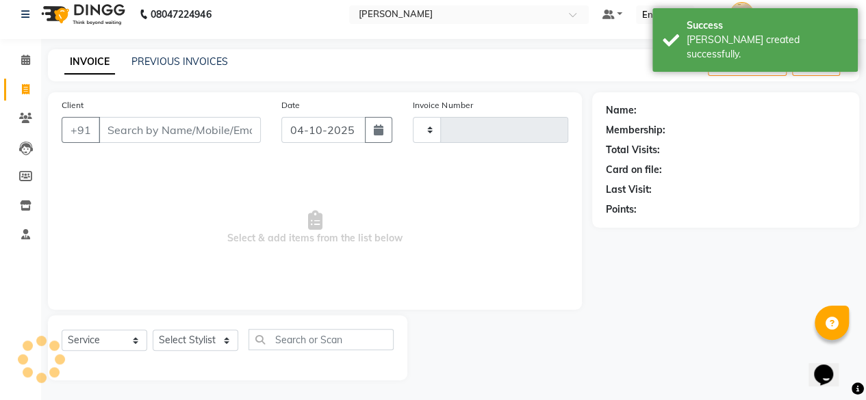
type input "0131"
select select "7913"
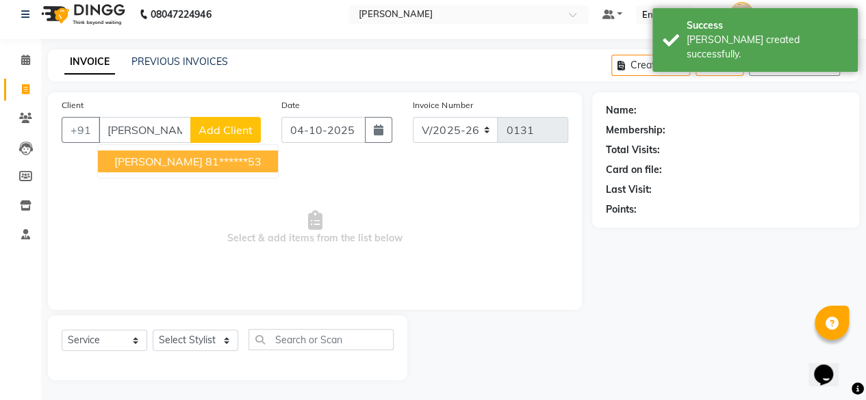
click at [205, 159] on ngb-highlight "81******53" at bounding box center [233, 162] width 56 height 14
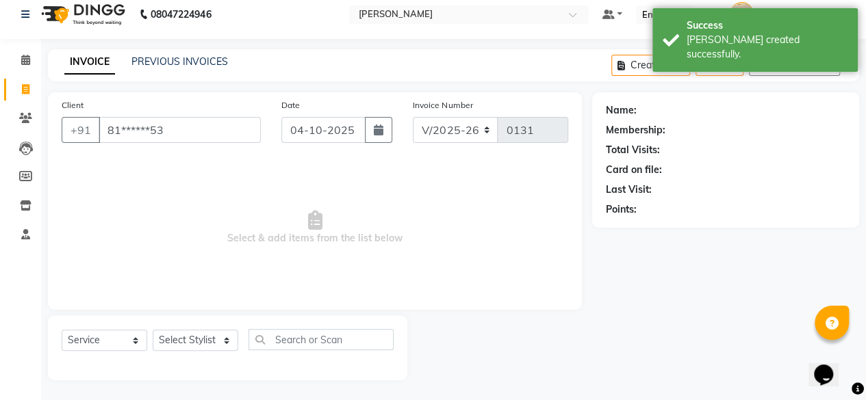
type input "81******53"
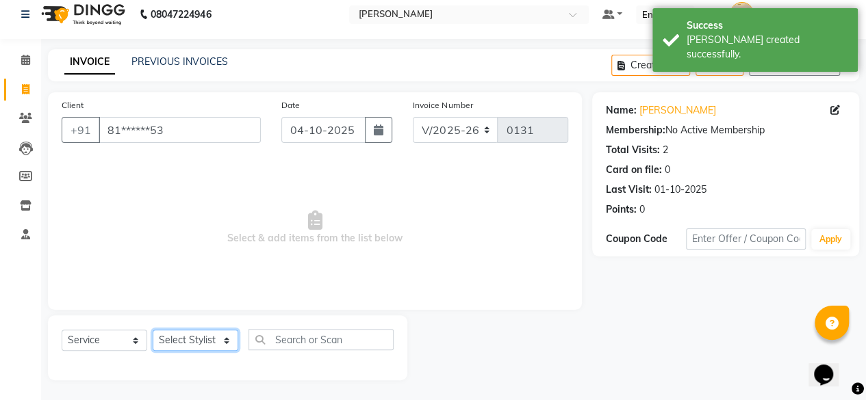
click at [225, 339] on select "Select Stylist [PERSON_NAME] manju [PERSON_NAME] ⁠[PERSON_NAME] MAM [PERSON_NAM…" at bounding box center [196, 340] width 86 height 21
click at [204, 342] on select "Select Stylist [PERSON_NAME] manju [PERSON_NAME] ⁠[PERSON_NAME] MAM [PERSON_NAM…" at bounding box center [196, 340] width 86 height 21
select select "82927"
click at [153, 330] on select "Select Stylist [PERSON_NAME] manju [PERSON_NAME] ⁠[PERSON_NAME] MAM [PERSON_NAM…" at bounding box center [196, 340] width 86 height 21
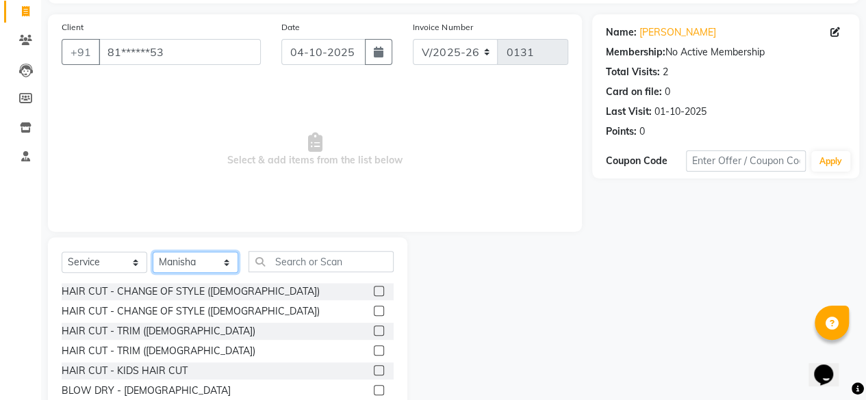
scroll to position [103, 0]
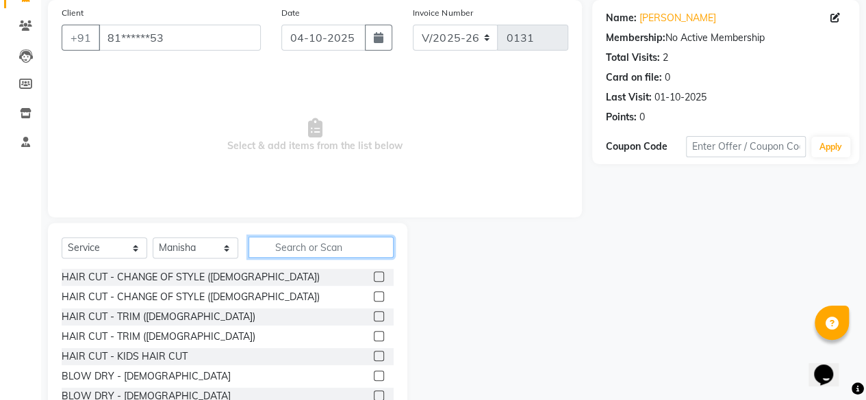
click at [355, 251] on input "text" at bounding box center [320, 247] width 145 height 21
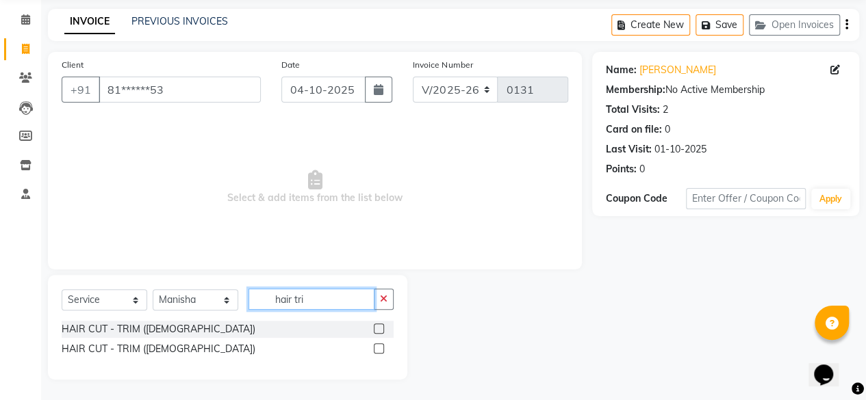
scroll to position [50, 0]
type input "hair tri"
click at [378, 333] on label at bounding box center [379, 329] width 10 height 10
click at [378, 333] on input "checkbox" at bounding box center [378, 330] width 9 height 9
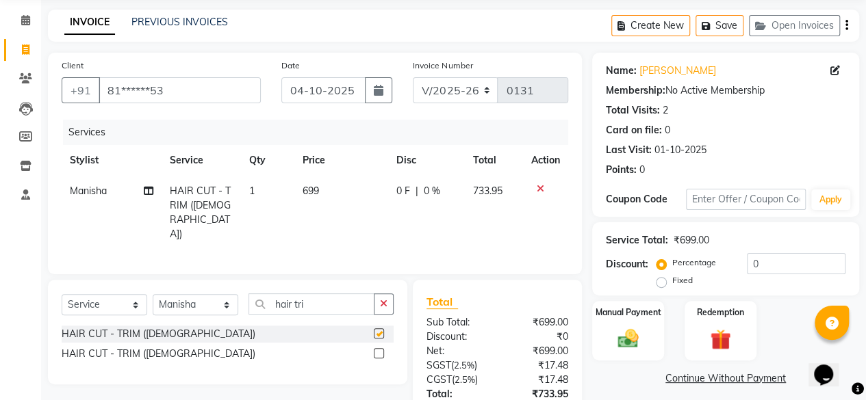
checkbox input "false"
click at [335, 199] on td "699" at bounding box center [341, 213] width 94 height 74
select select "82927"
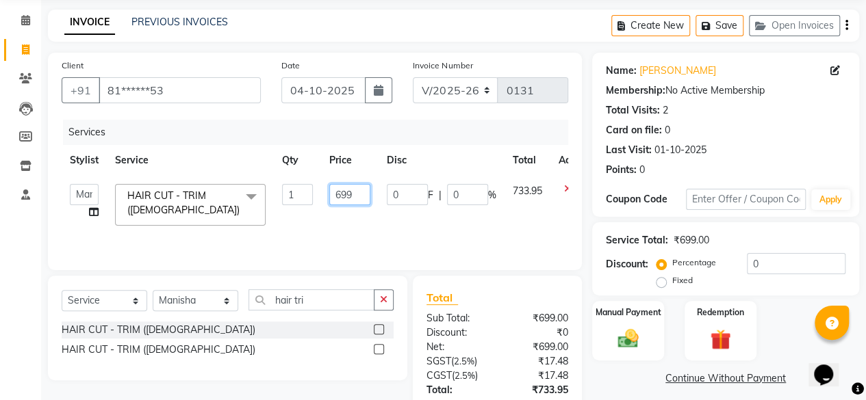
click at [360, 194] on input "699" at bounding box center [349, 194] width 41 height 21
type input "6"
type input "400"
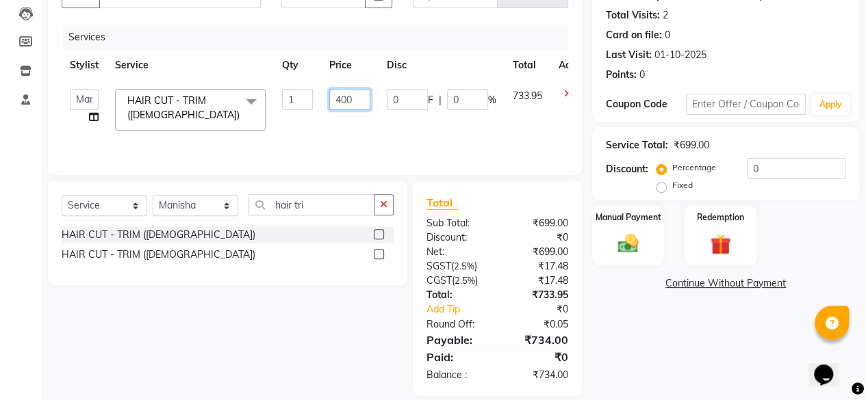
scroll to position [160, 0]
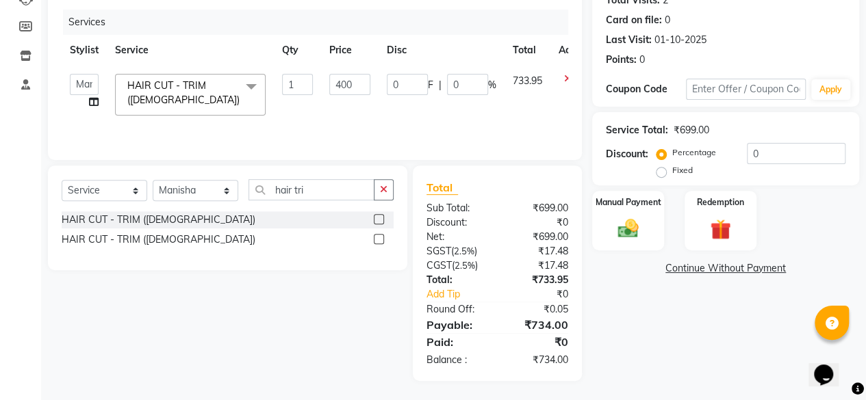
click at [378, 218] on div "Select Service Product Membership Package Voucher Prepaid Gift Card Select Styl…" at bounding box center [227, 218] width 359 height 105
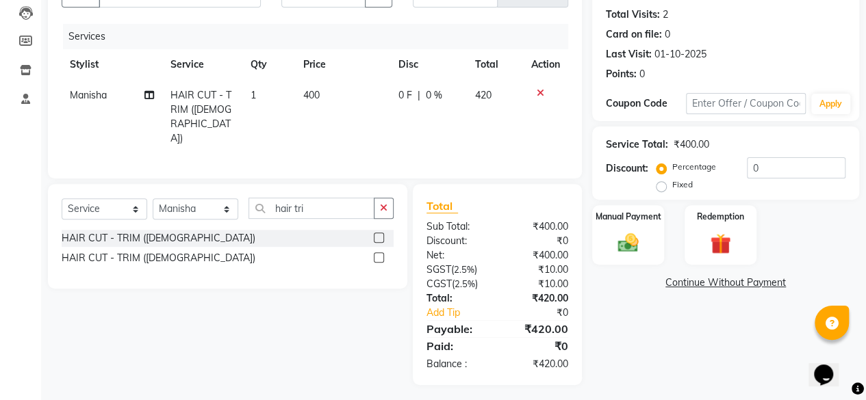
click at [383, 237] on label at bounding box center [379, 238] width 10 height 10
click at [383, 237] on input "checkbox" at bounding box center [378, 238] width 9 height 9
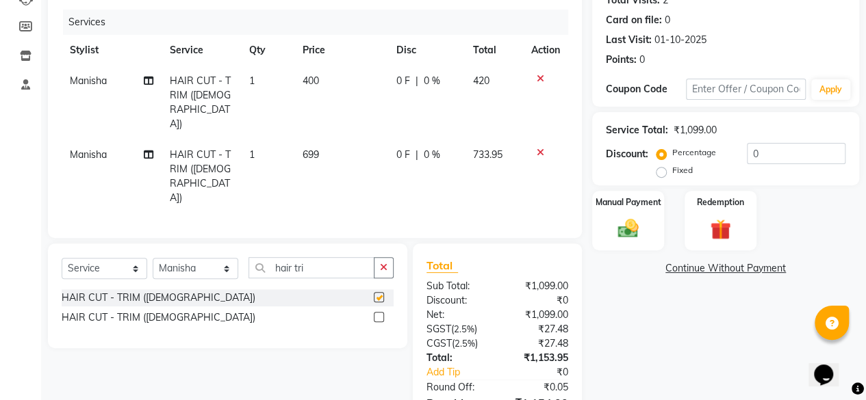
checkbox input "false"
click at [329, 140] on td "699" at bounding box center [341, 177] width 94 height 74
select select "82927"
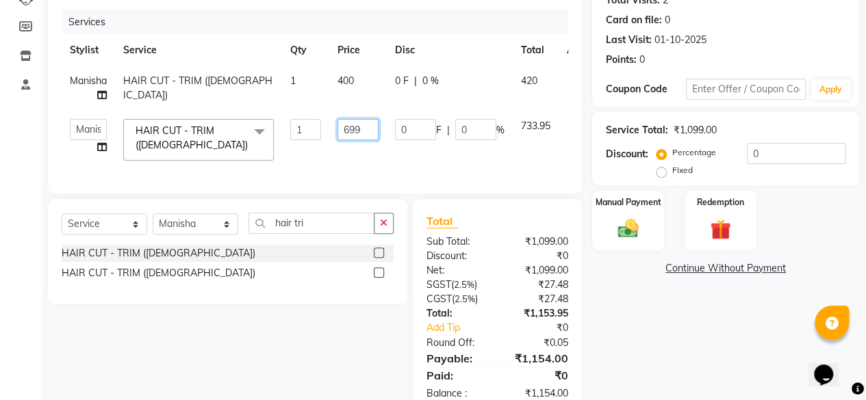
click at [368, 128] on input "699" at bounding box center [357, 129] width 41 height 21
type input "6"
type input "400"
click at [667, 368] on div "Name: [PERSON_NAME] Membership: No Active Membership Total Visits: 2 Card on fi…" at bounding box center [730, 179] width 277 height 472
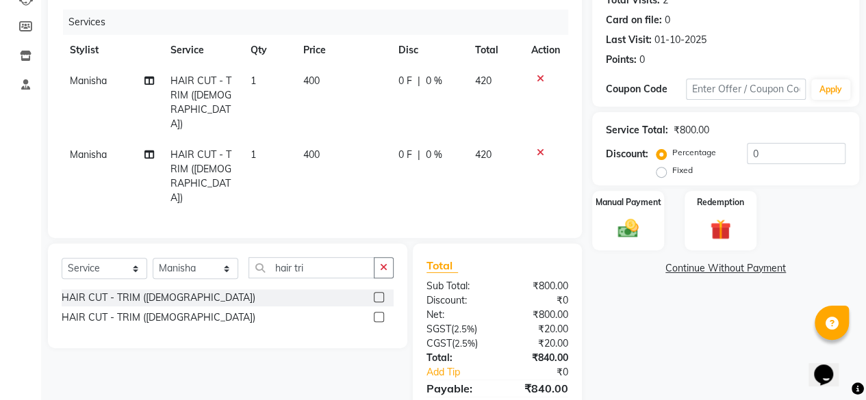
scroll to position [0, 0]
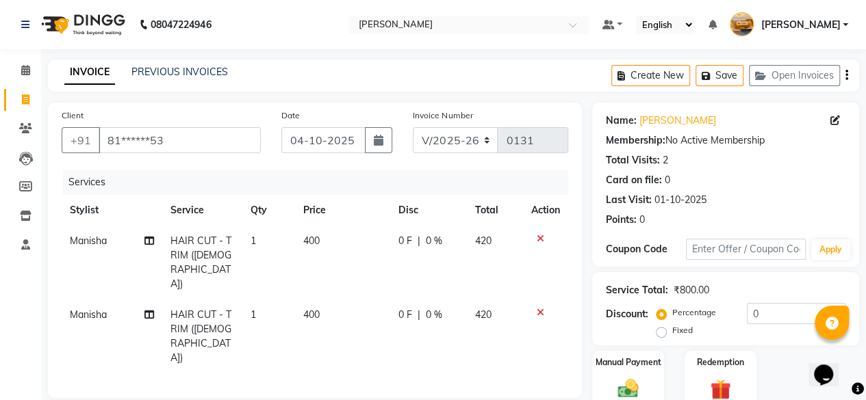
click at [846, 76] on icon "button" at bounding box center [846, 75] width 3 height 1
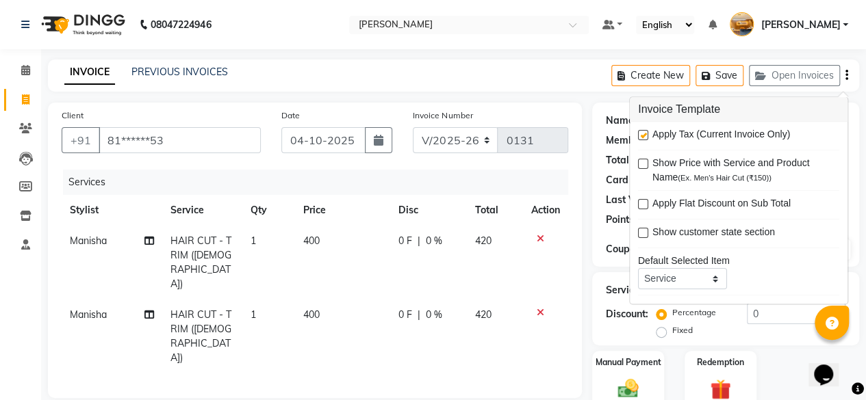
click at [641, 159] on label at bounding box center [643, 164] width 10 height 10
click at [641, 161] on input "checkbox" at bounding box center [642, 165] width 9 height 9
click at [643, 163] on label at bounding box center [643, 164] width 10 height 10
click at [643, 163] on input "checkbox" at bounding box center [642, 165] width 9 height 9
checkbox input "false"
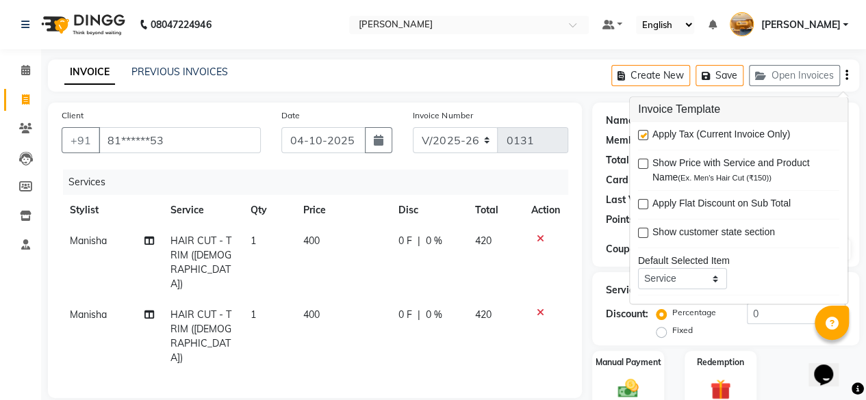
click at [645, 134] on label at bounding box center [643, 136] width 10 height 10
click at [645, 134] on input "checkbox" at bounding box center [642, 136] width 9 height 9
checkbox input "false"
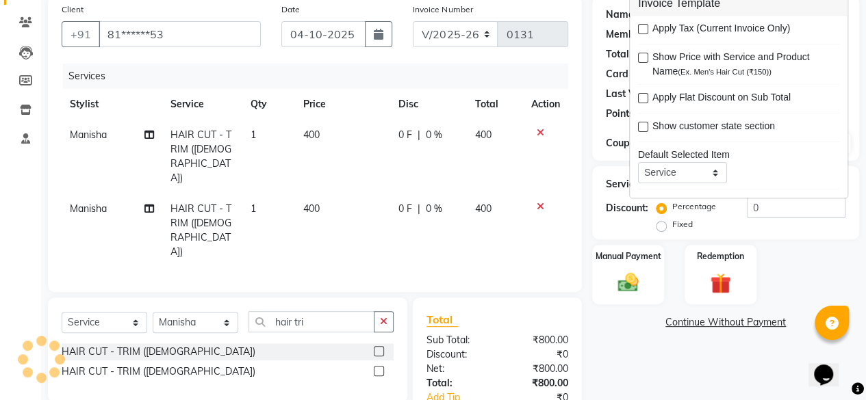
scroll to position [148, 0]
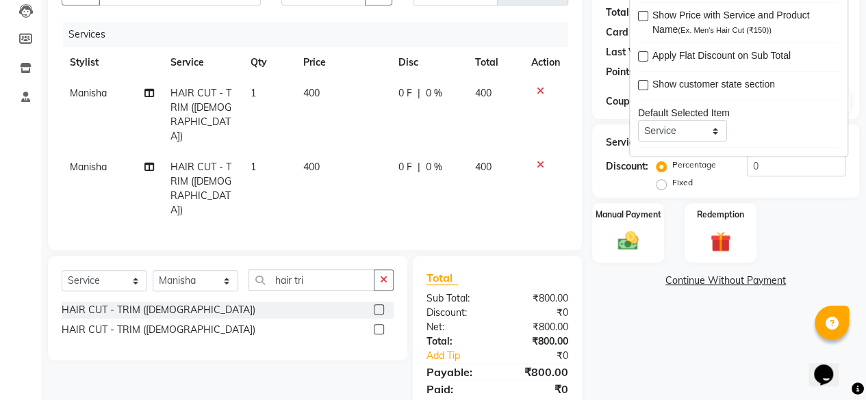
click at [695, 357] on div "Name: [PERSON_NAME] Membership: No Active Membership Total Visits: 2 Card on fi…" at bounding box center [730, 192] width 277 height 474
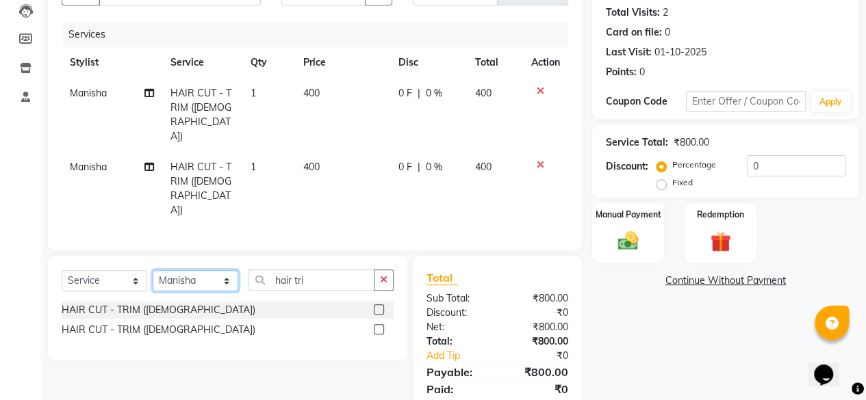
click at [231, 270] on select "Select Stylist [PERSON_NAME] manju [PERSON_NAME] ⁠[PERSON_NAME] MAM [PERSON_NAM…" at bounding box center [196, 280] width 86 height 21
select select "77362"
click at [153, 270] on select "Select Stylist [PERSON_NAME] manju [PERSON_NAME] ⁠[PERSON_NAME] MAM [PERSON_NAM…" at bounding box center [196, 280] width 86 height 21
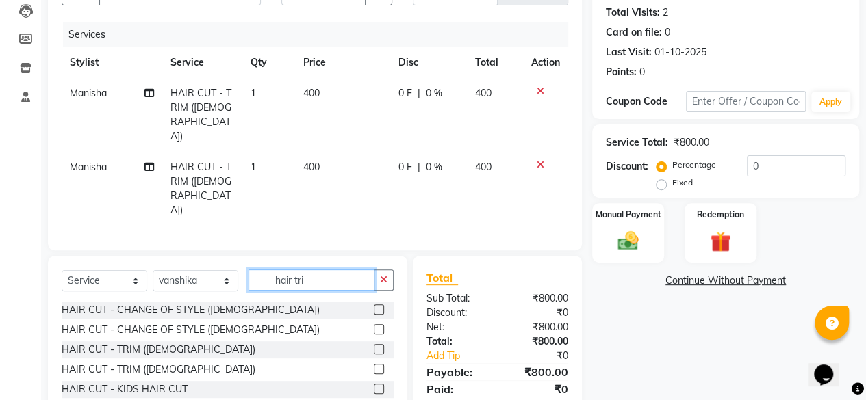
click at [346, 270] on input "hair tri" at bounding box center [311, 280] width 126 height 21
type input "h"
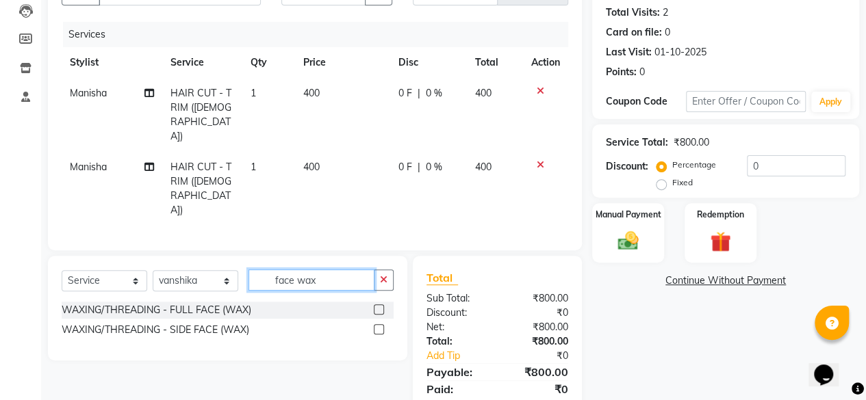
type input "face wax"
click at [378, 324] on label at bounding box center [379, 329] width 10 height 10
click at [378, 326] on input "checkbox" at bounding box center [378, 330] width 9 height 9
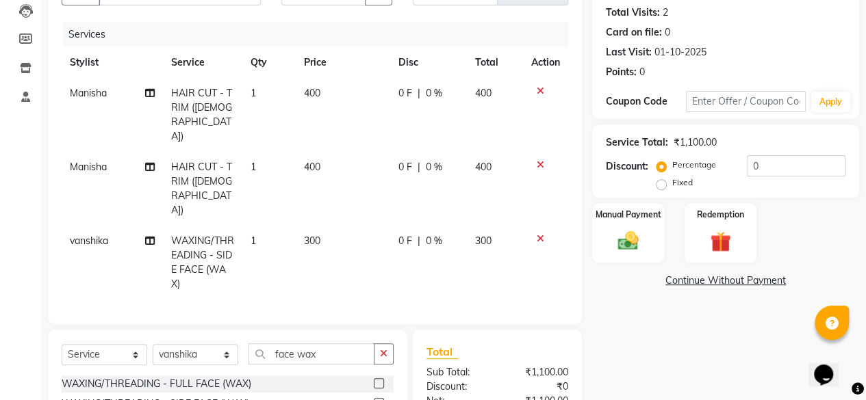
checkbox input "false"
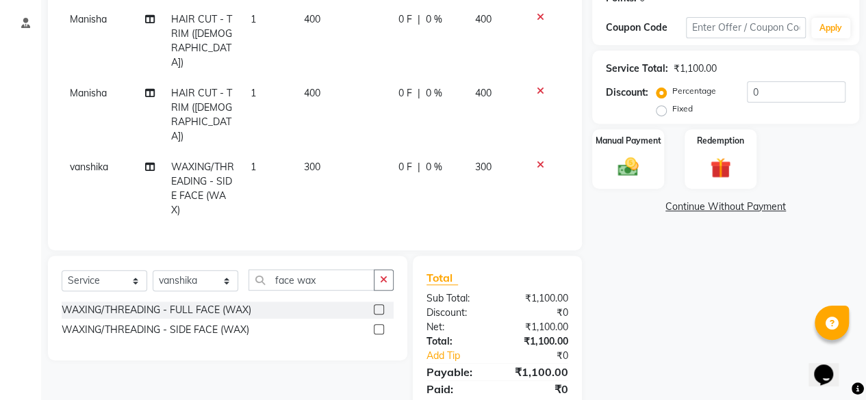
click at [772, 261] on div "Name: [PERSON_NAME] Membership: No Active Membership Total Visits: 2 Card on fi…" at bounding box center [730, 155] width 277 height 548
click at [638, 181] on div "Manual Payment" at bounding box center [628, 159] width 75 height 62
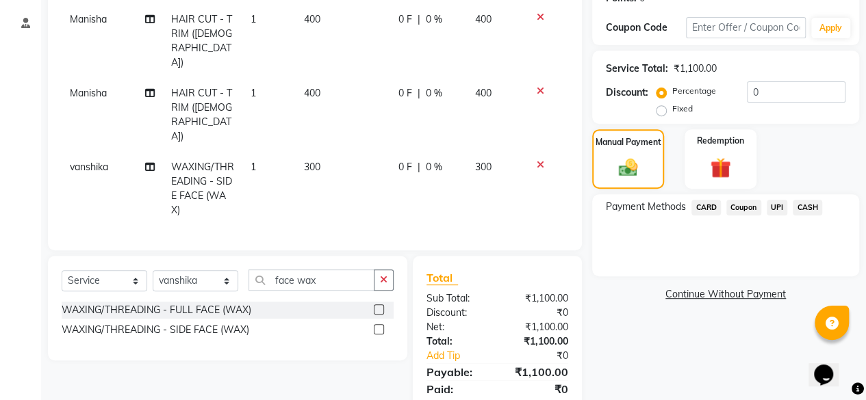
click at [817, 210] on span "CASH" at bounding box center [807, 208] width 29 height 16
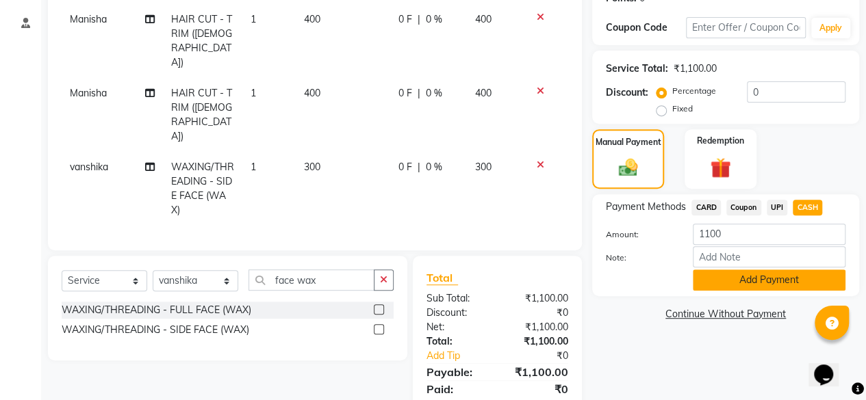
click at [788, 280] on button "Add Payment" at bounding box center [769, 280] width 153 height 21
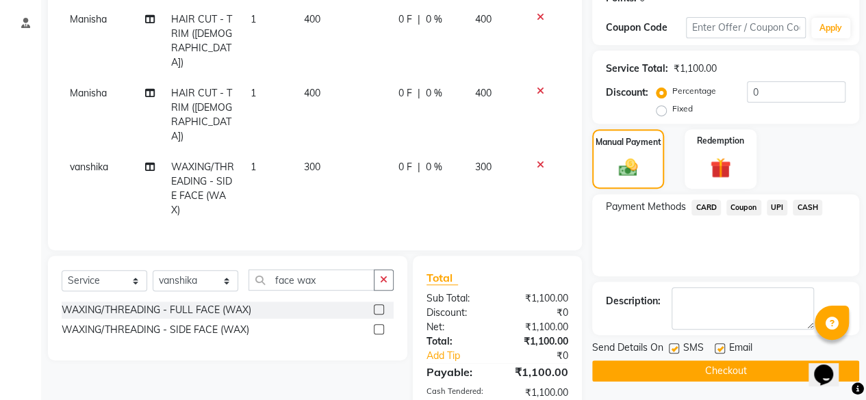
scroll to position [270, 0]
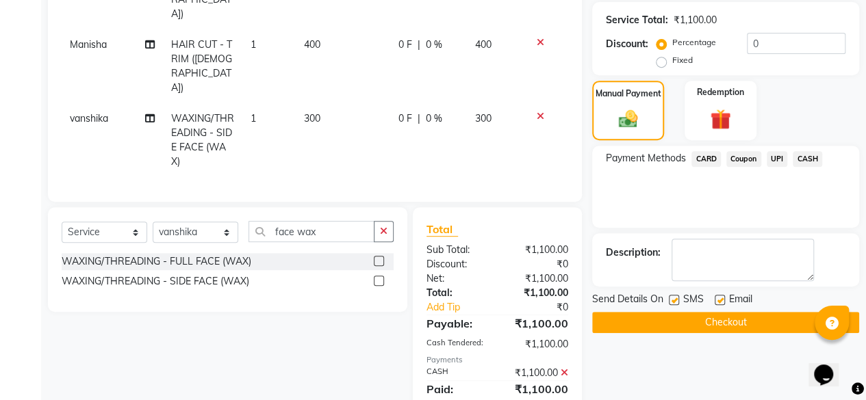
click at [772, 329] on button "Checkout" at bounding box center [725, 322] width 267 height 21
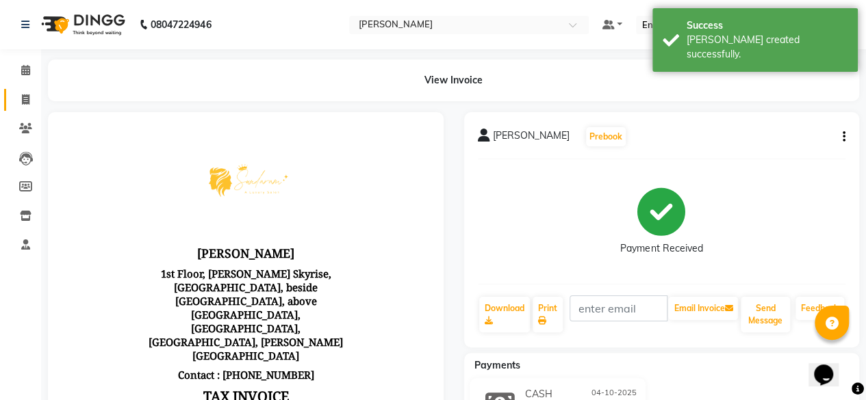
click at [25, 99] on icon at bounding box center [26, 99] width 8 height 10
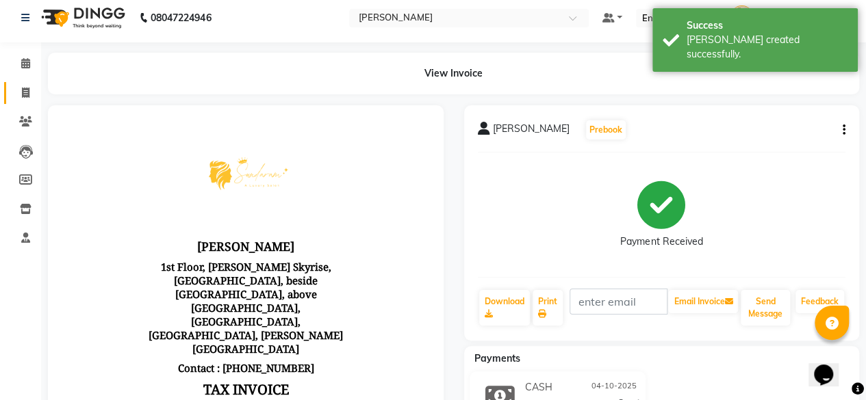
scroll to position [10, 0]
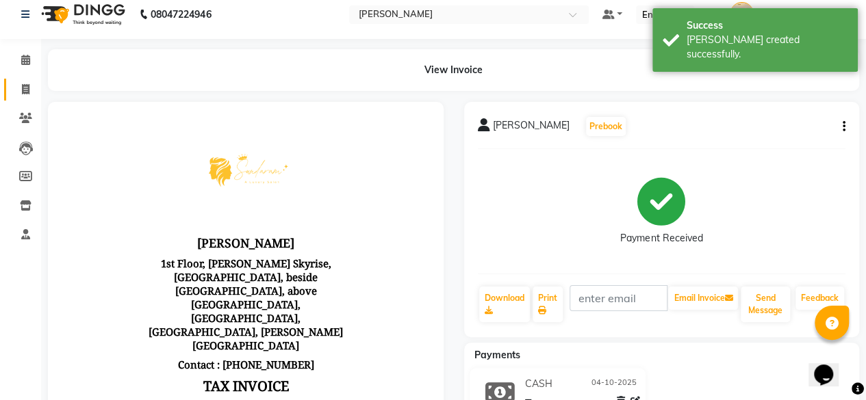
select select "service"
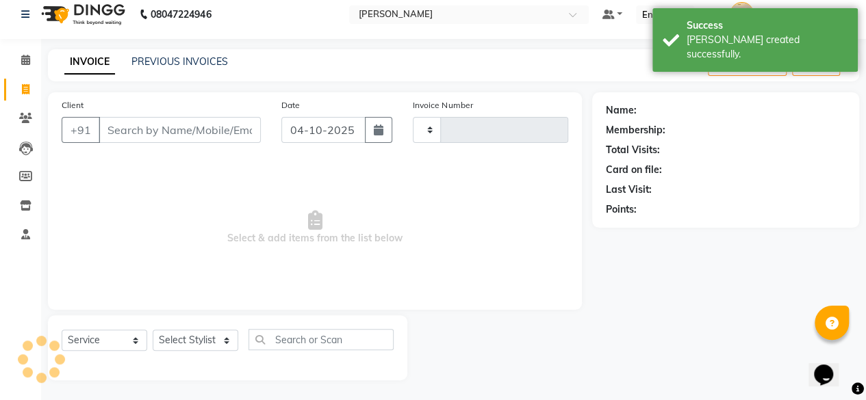
type input "0132"
select select "7913"
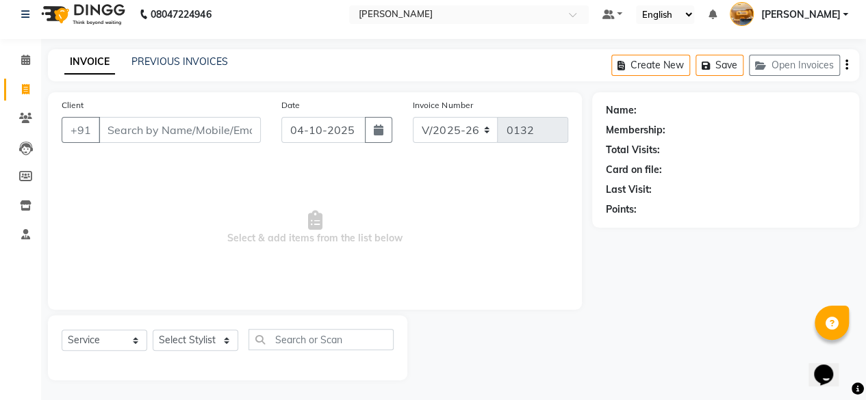
click at [233, 157] on div "Client +91 Date [DATE] Invoice Number V/2025 V/[PHONE_NUMBER] Select & add item…" at bounding box center [315, 201] width 534 height 218
click at [31, 123] on icon at bounding box center [25, 118] width 13 height 10
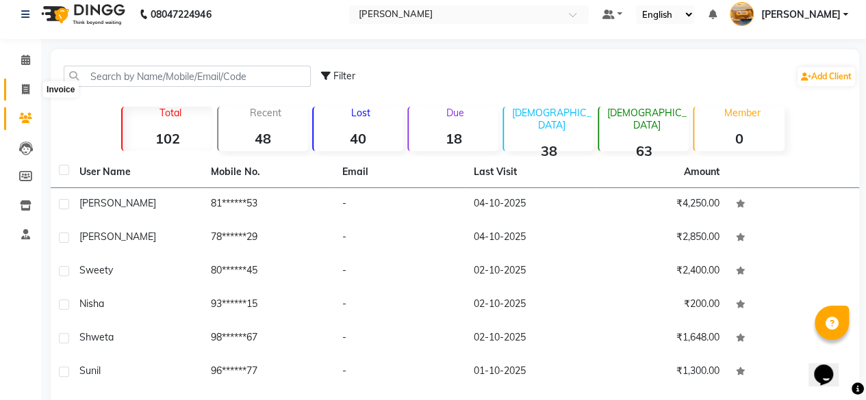
click at [26, 90] on icon at bounding box center [26, 89] width 8 height 10
select select "service"
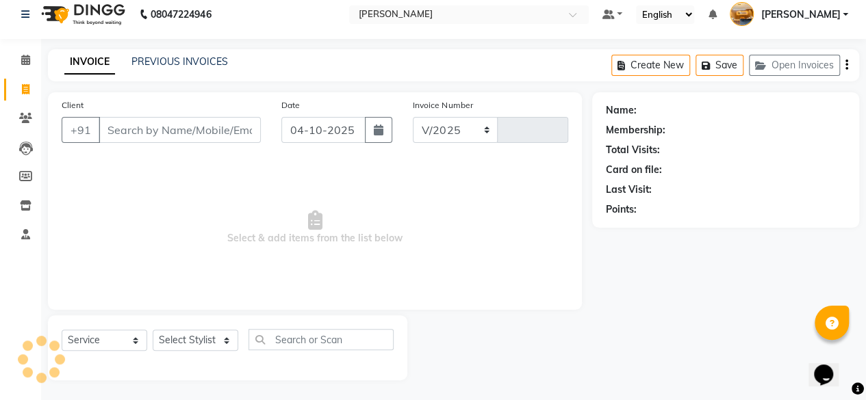
select select "7913"
type input "0132"
click at [26, 66] on span at bounding box center [26, 61] width 24 height 16
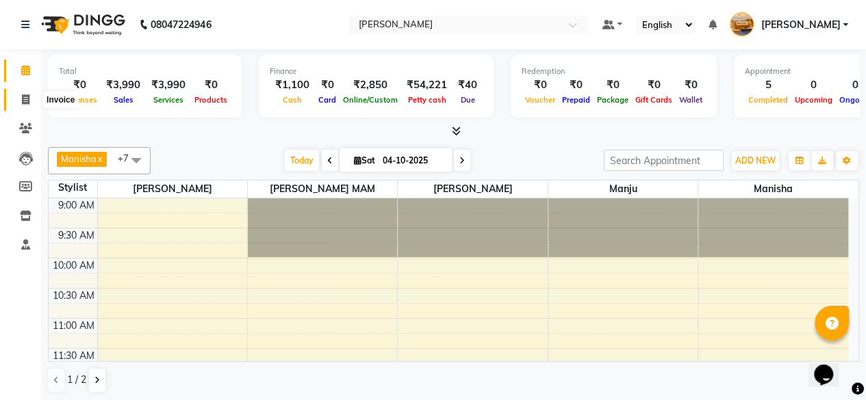
click at [23, 105] on icon at bounding box center [26, 99] width 8 height 10
select select "service"
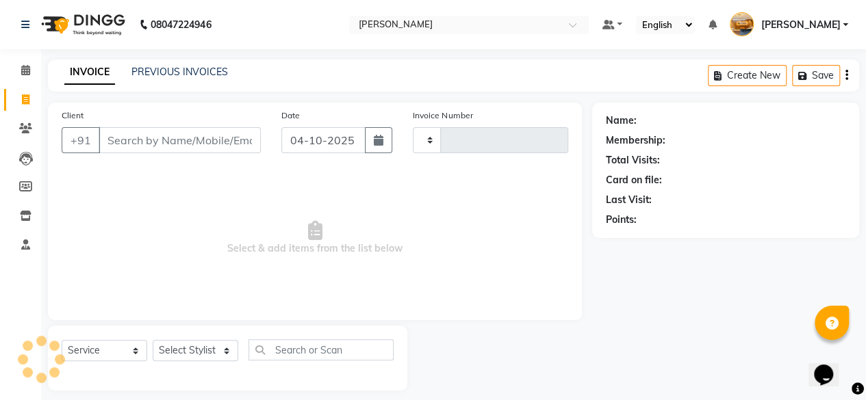
type input "0132"
select select "7913"
